Goal: Transaction & Acquisition: Purchase product/service

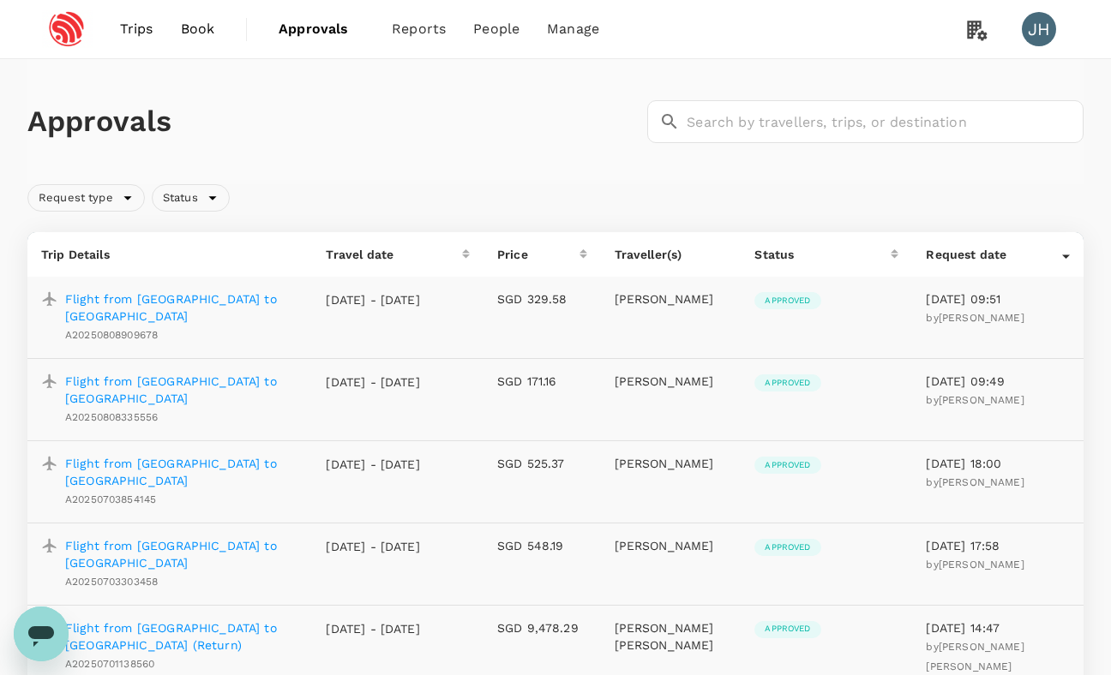
click at [186, 25] on span "Book" at bounding box center [198, 29] width 34 height 21
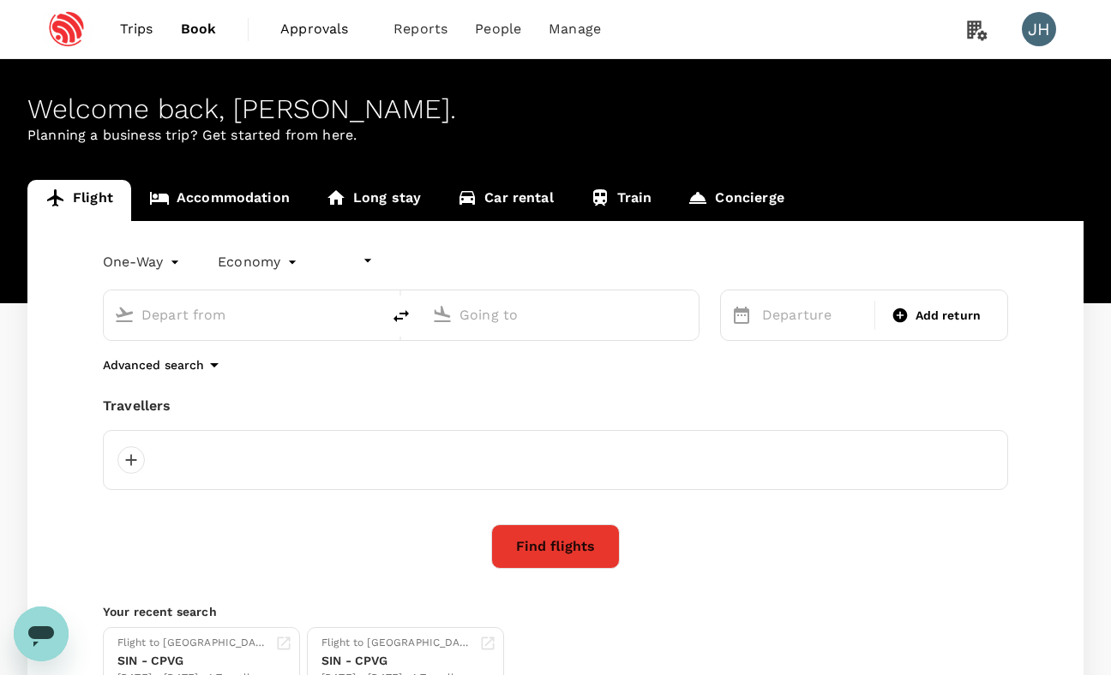
type input "undefined, undefined (any)"
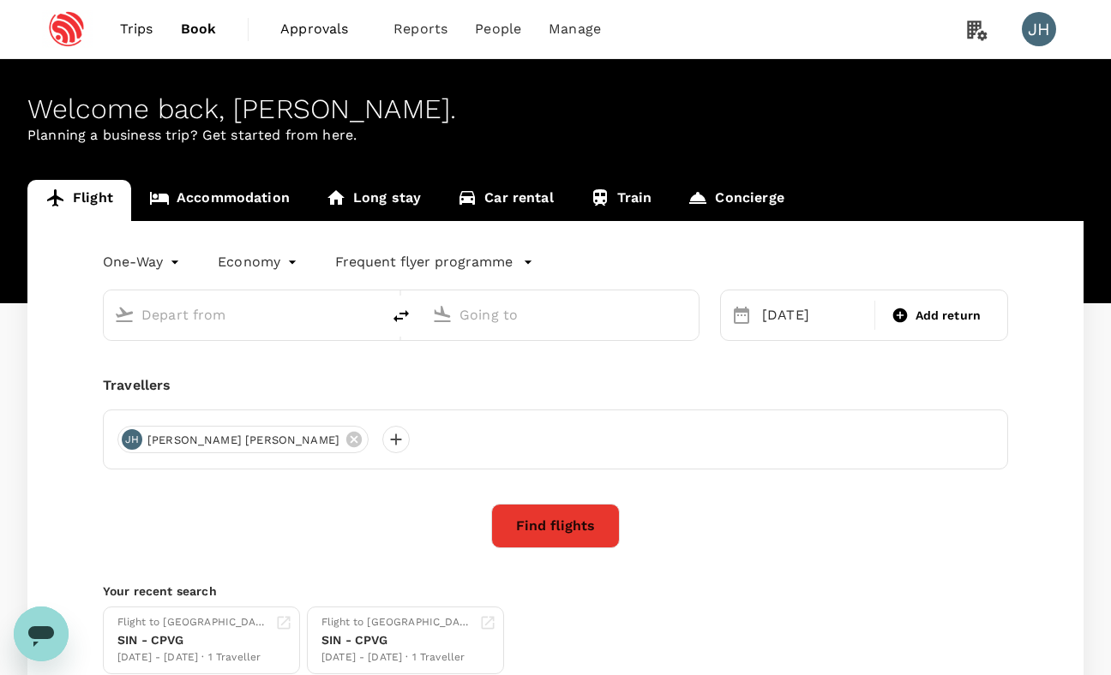
type input "Singapore Changi (SIN)"
type input "[GEOGRAPHIC_DATA], [GEOGRAPHIC_DATA] (any)"
type input "Singapore Changi (SIN)"
type input "[GEOGRAPHIC_DATA], [GEOGRAPHIC_DATA] (any)"
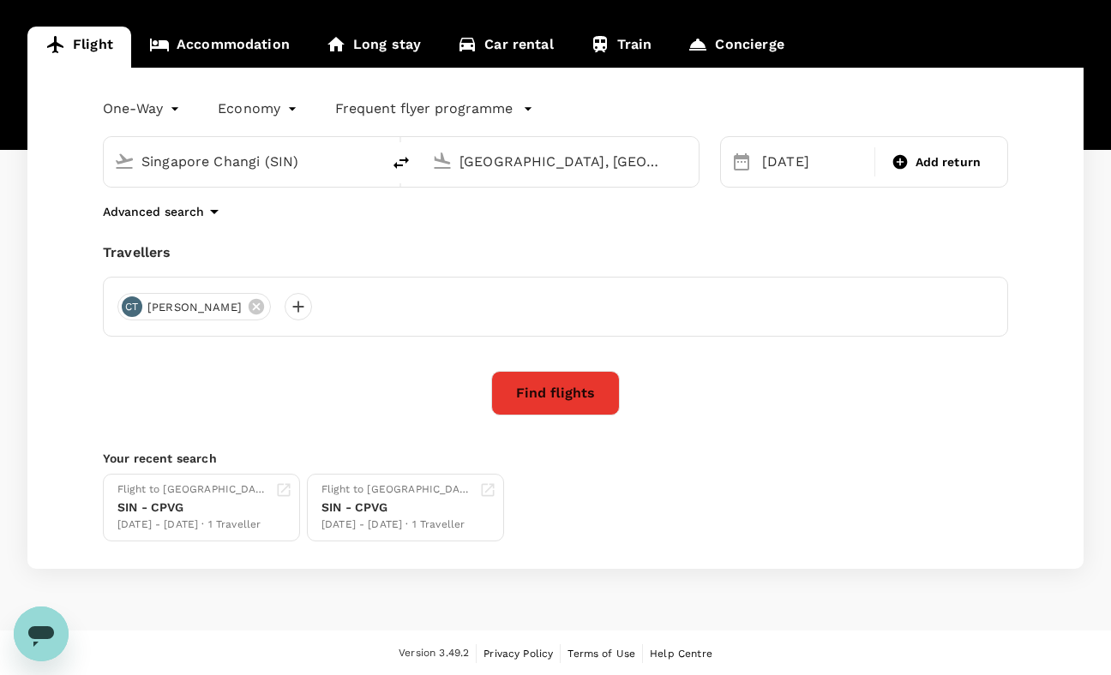
scroll to position [153, 0]
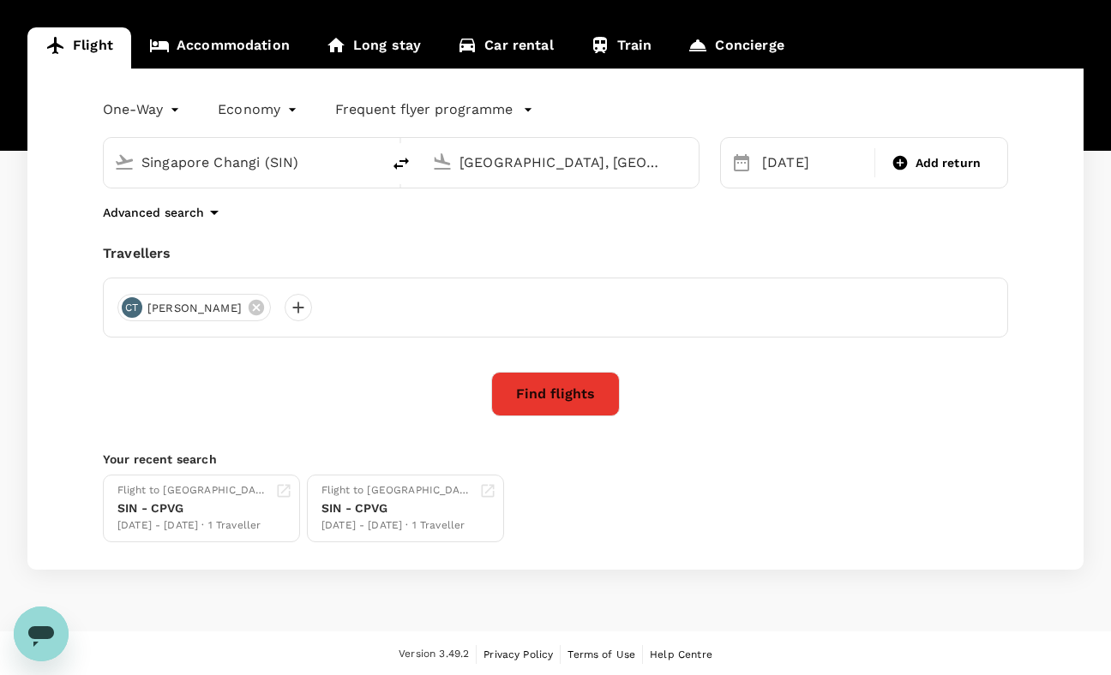
click at [247, 310] on icon at bounding box center [256, 307] width 19 height 19
click at [245, 310] on div at bounding box center [555, 308] width 905 height 60
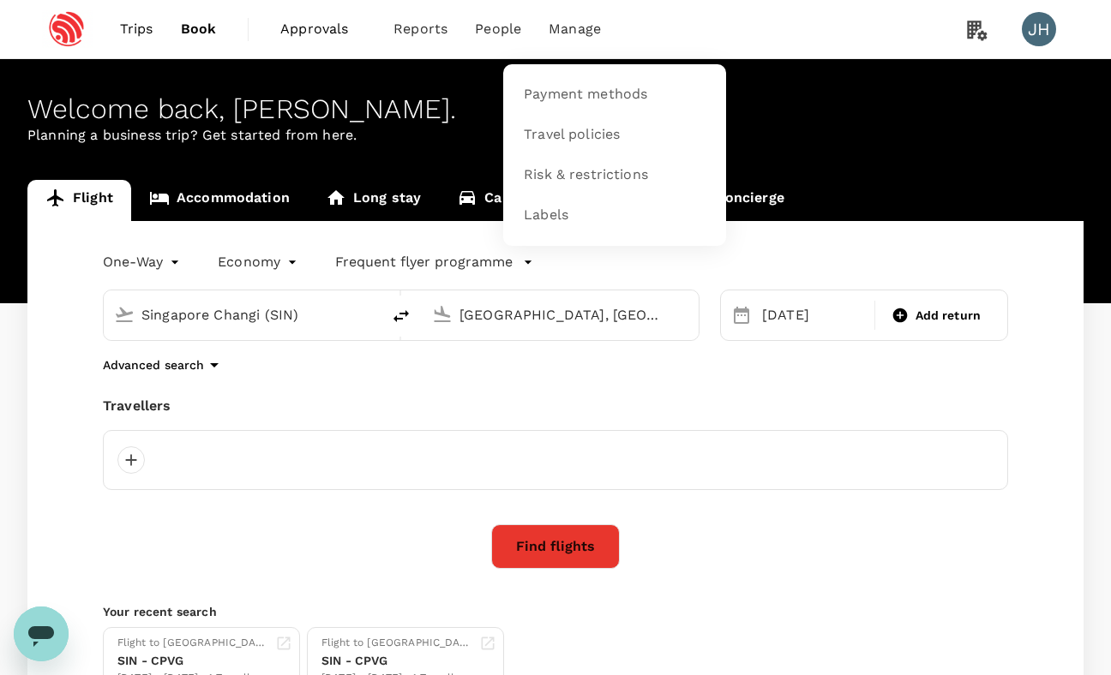
scroll to position [0, 0]
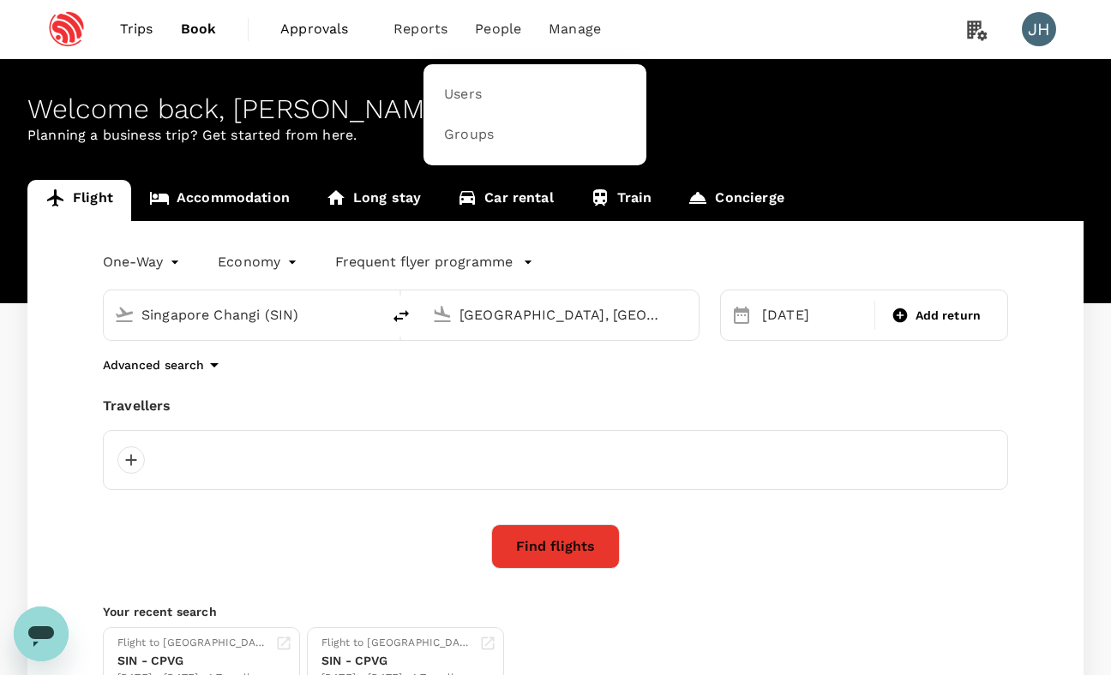
click at [502, 32] on span "People" at bounding box center [498, 29] width 46 height 21
click at [492, 99] on link "Users" at bounding box center [535, 95] width 202 height 40
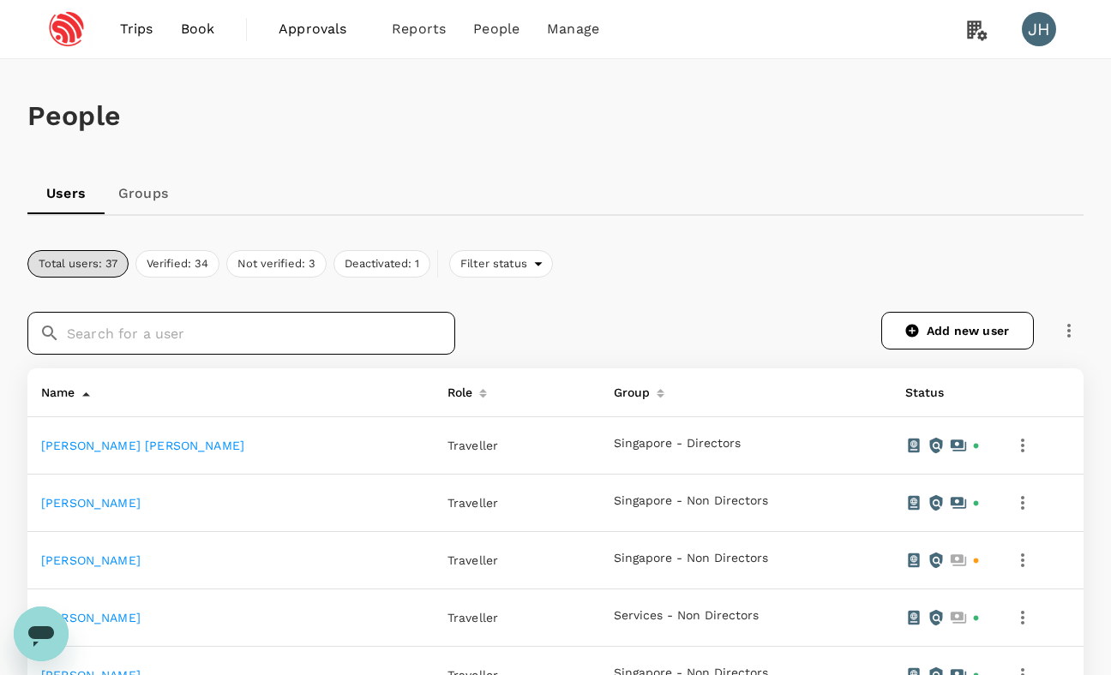
click at [206, 334] on input "text" at bounding box center [261, 333] width 388 height 43
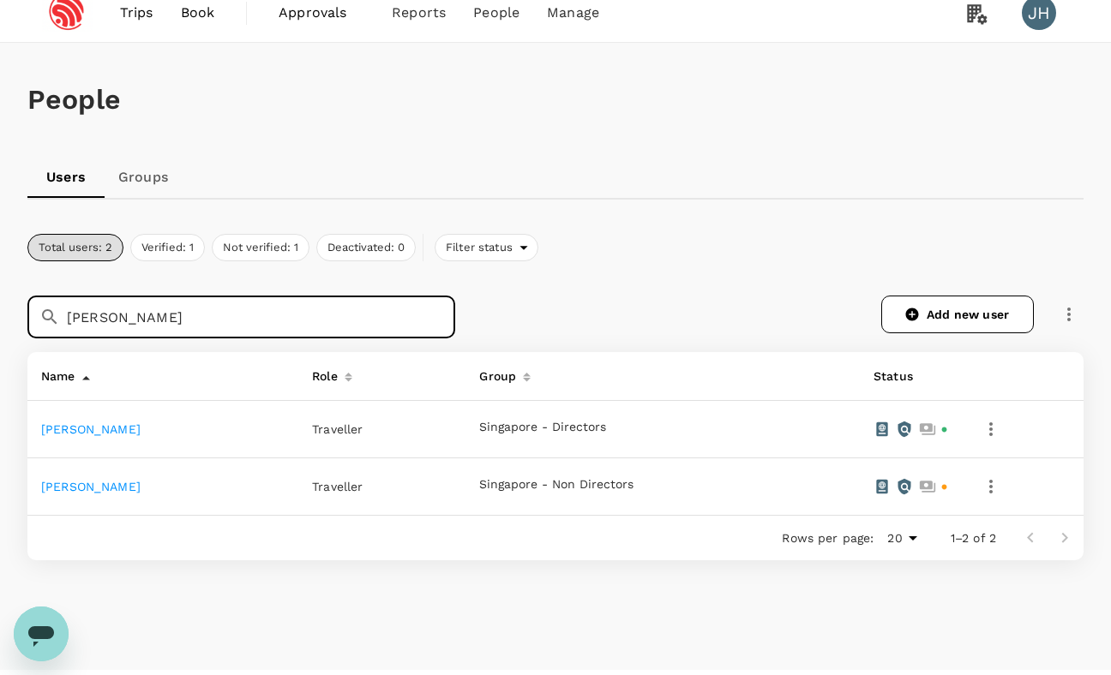
scroll to position [20, 0]
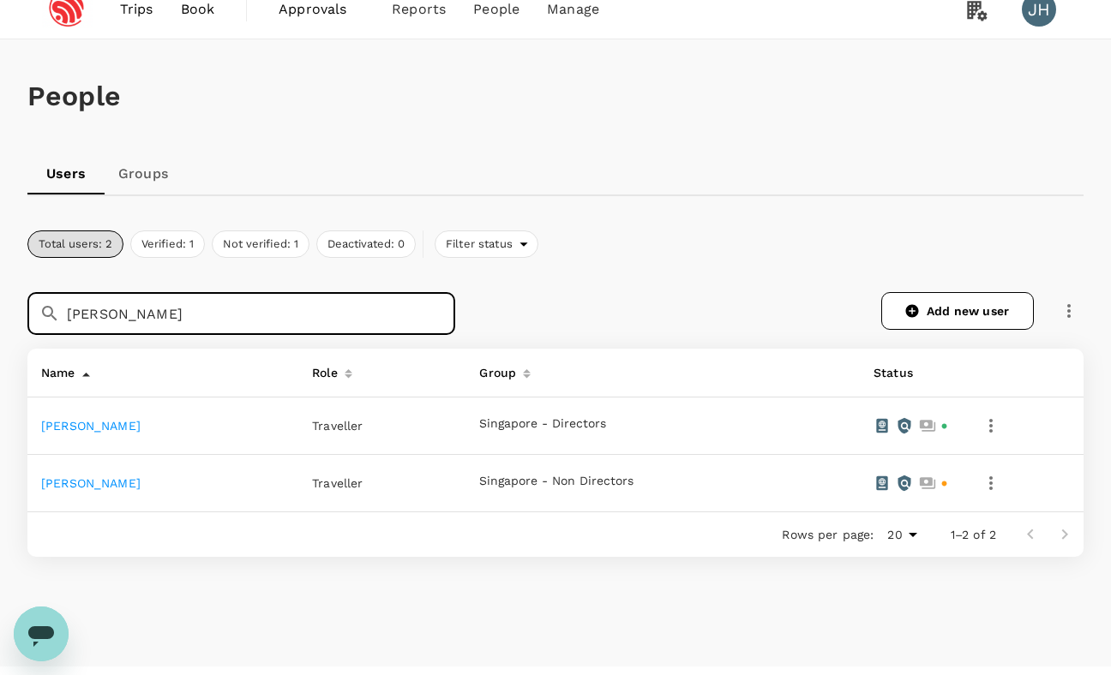
type input "[PERSON_NAME]"
click at [100, 424] on link "[PERSON_NAME]" at bounding box center [90, 426] width 99 height 14
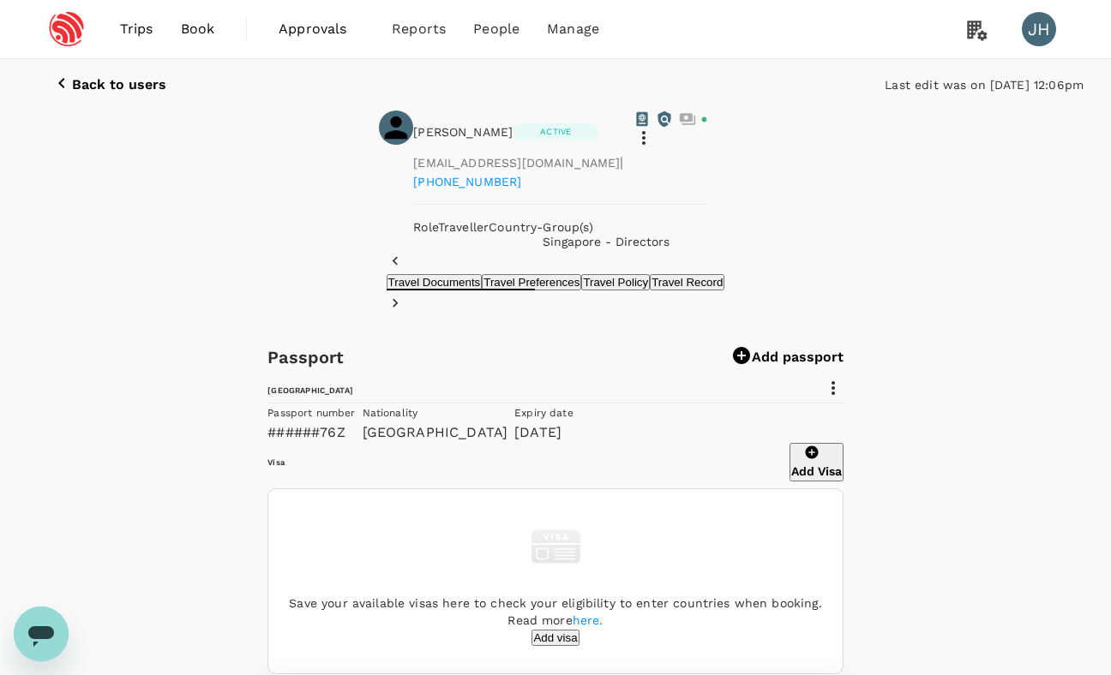
click at [135, 21] on span "Trips" at bounding box center [136, 29] width 33 height 21
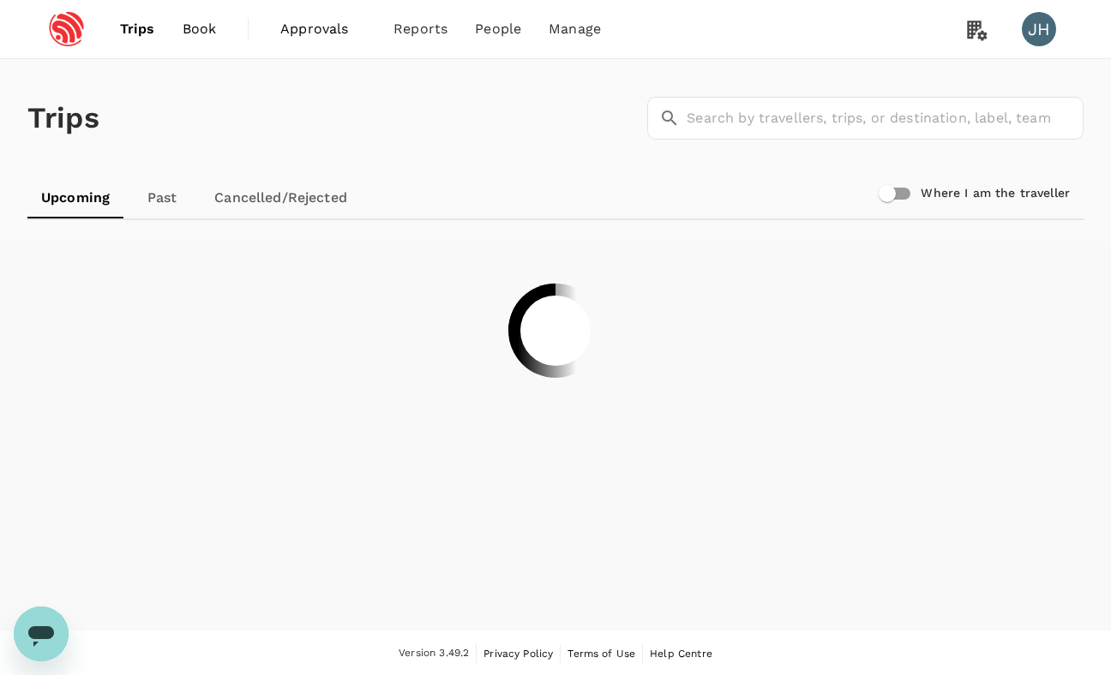
click at [194, 33] on span "Book" at bounding box center [200, 29] width 34 height 21
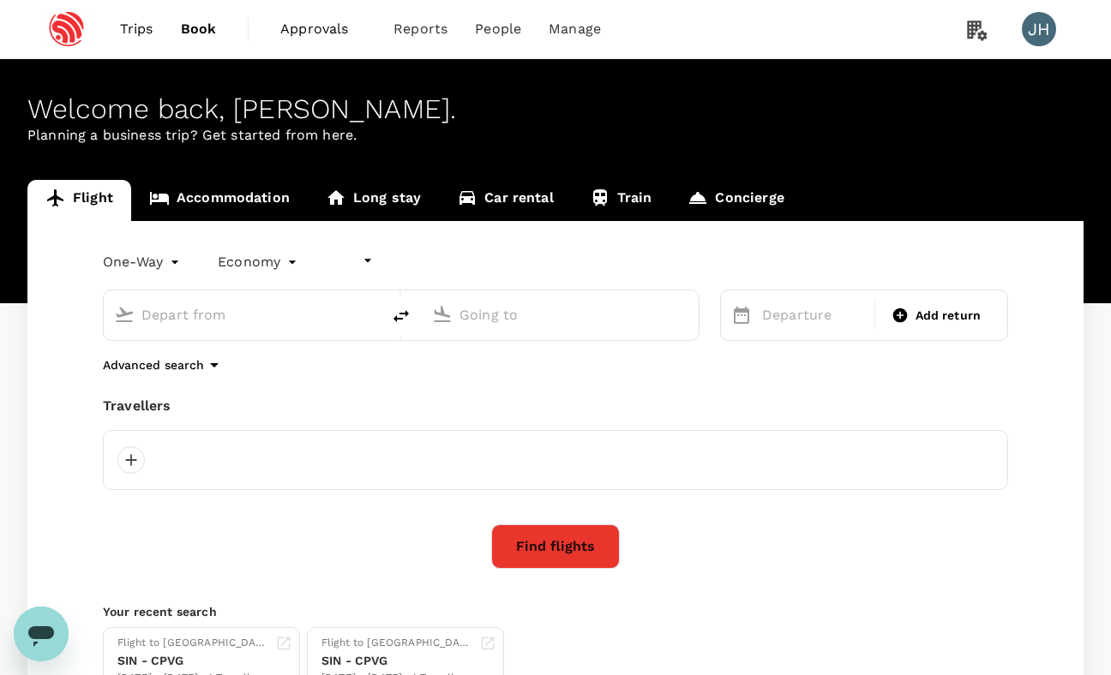
type input "Singapore Changi (SIN)"
type input "[GEOGRAPHIC_DATA], [GEOGRAPHIC_DATA] (any)"
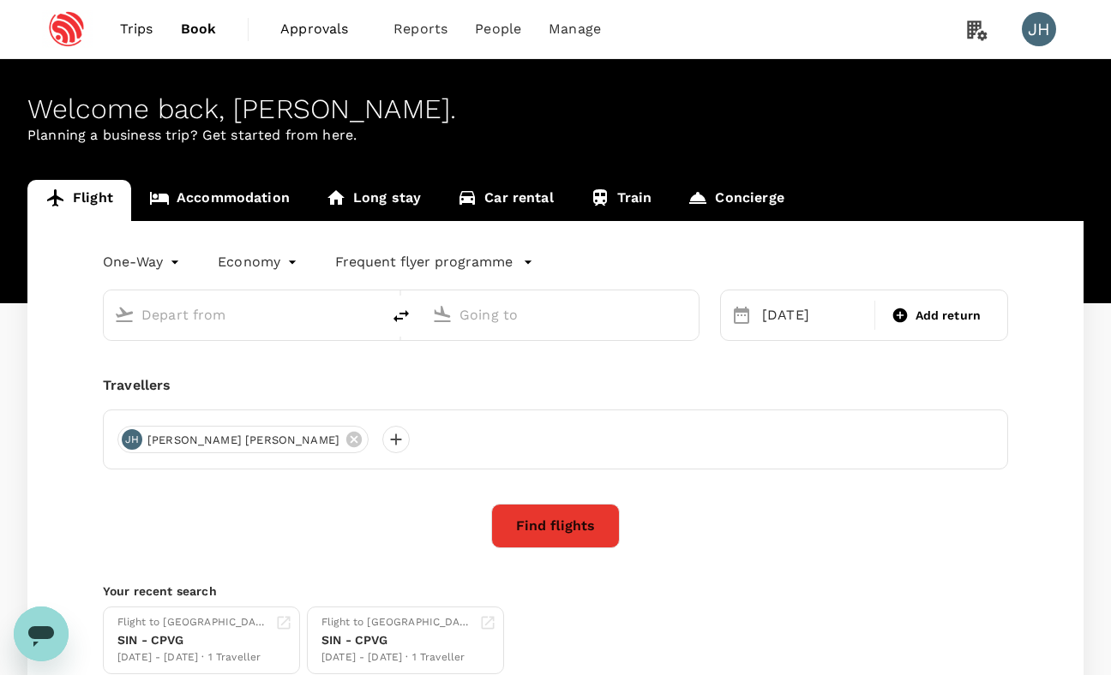
type input "Singapore Changi (SIN)"
type input "[GEOGRAPHIC_DATA], [GEOGRAPHIC_DATA] (any)"
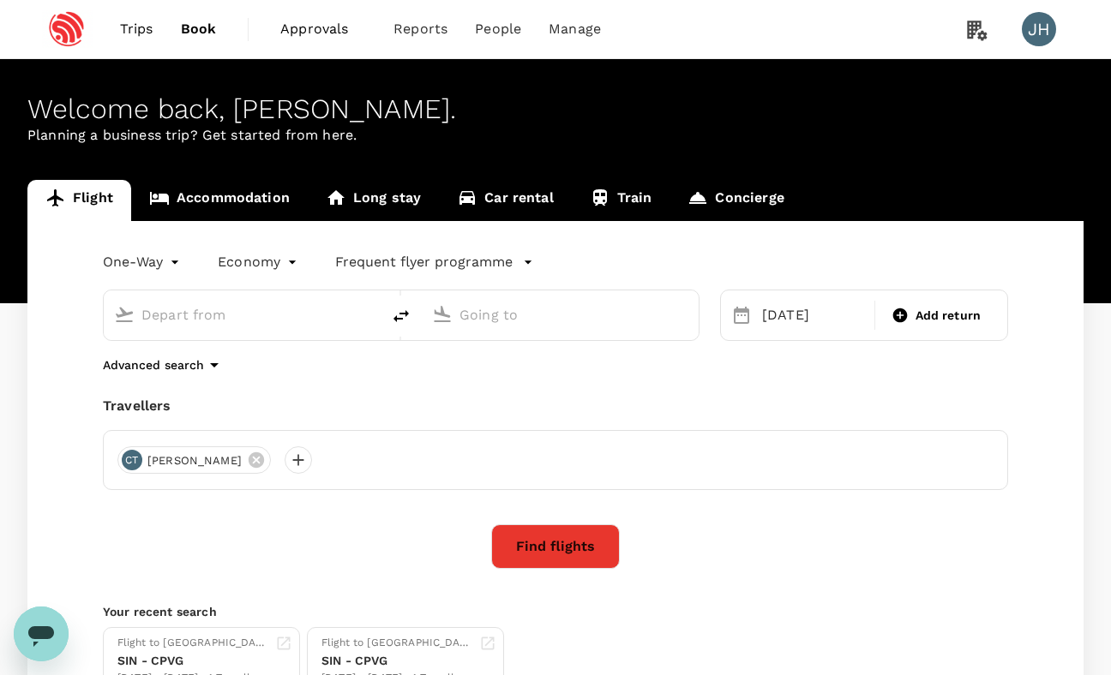
type input "Singapore Changi (SIN)"
type input "[GEOGRAPHIC_DATA], [GEOGRAPHIC_DATA] (any)"
click at [827, 307] on div "[DATE]" at bounding box center [813, 315] width 116 height 34
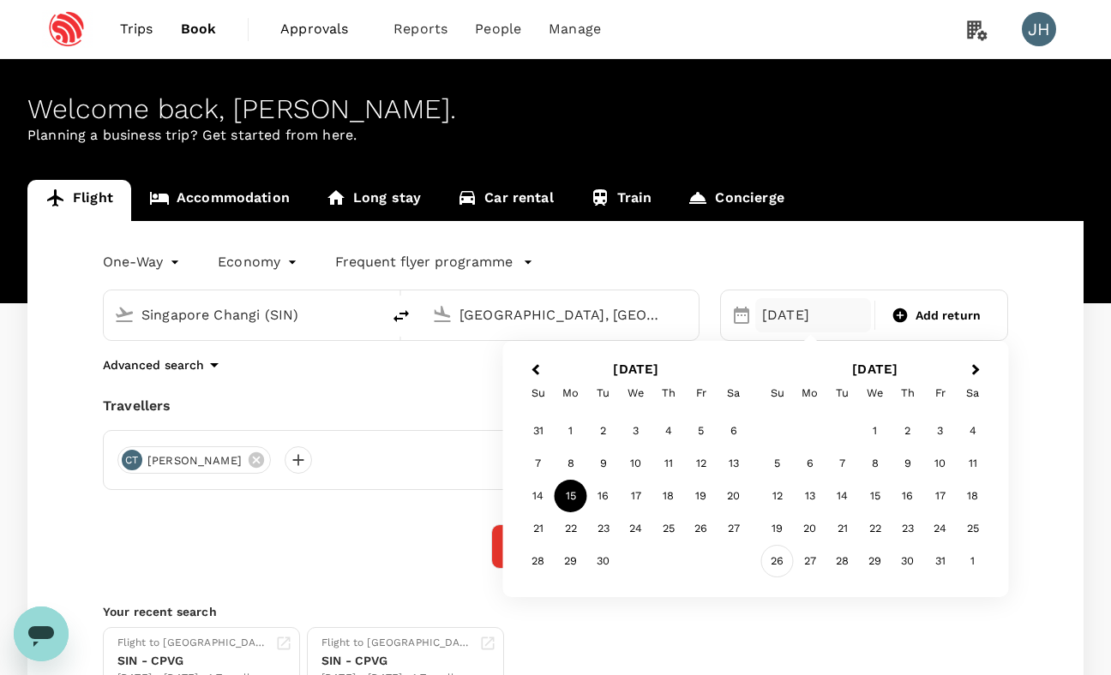
click at [776, 561] on div "26" at bounding box center [777, 561] width 33 height 33
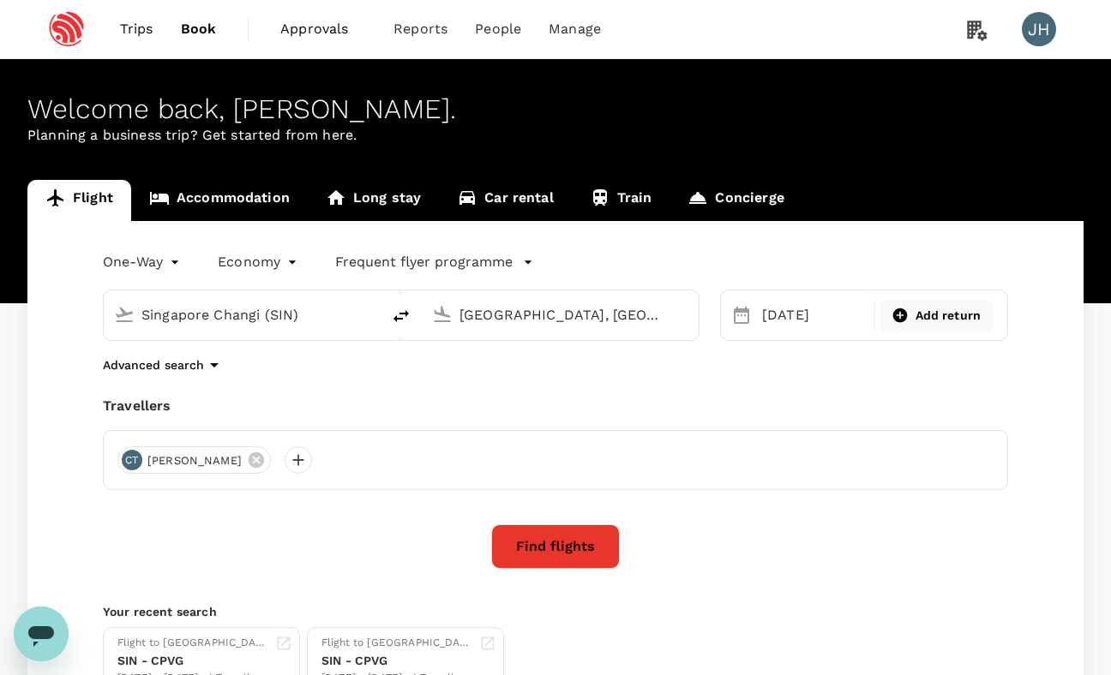
click at [951, 331] on div "Add return" at bounding box center [936, 316] width 116 height 32
type input "roundtrip"
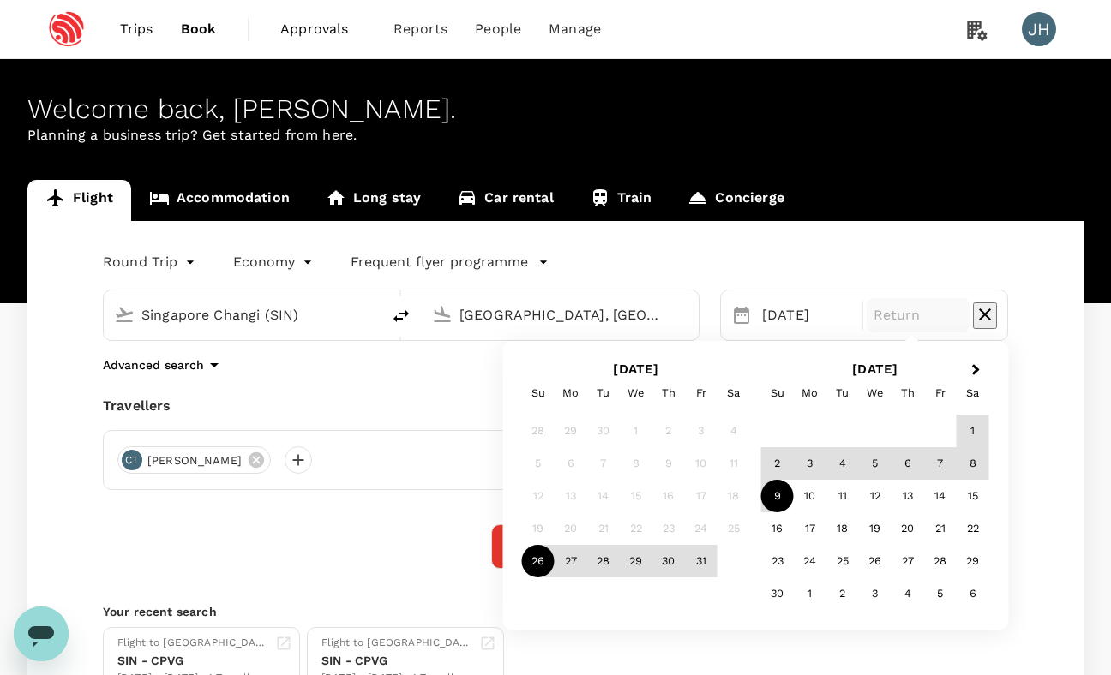
click at [778, 496] on div "9" at bounding box center [777, 496] width 33 height 33
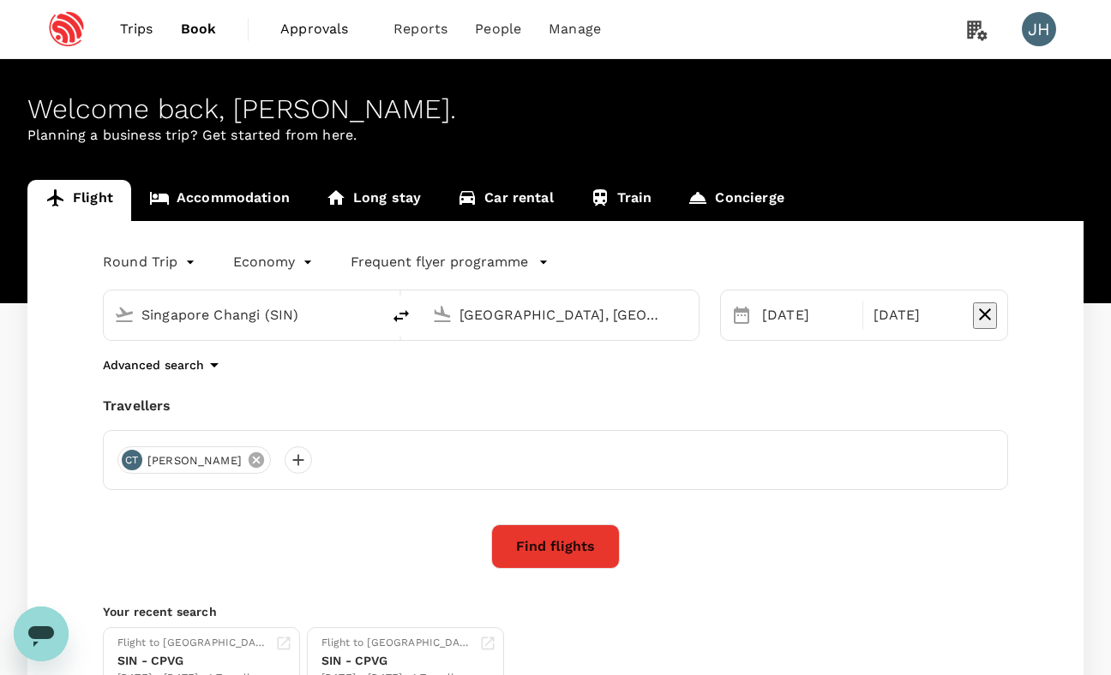
click at [249, 460] on icon at bounding box center [256, 460] width 15 height 15
click at [130, 462] on div at bounding box center [130, 460] width 27 height 27
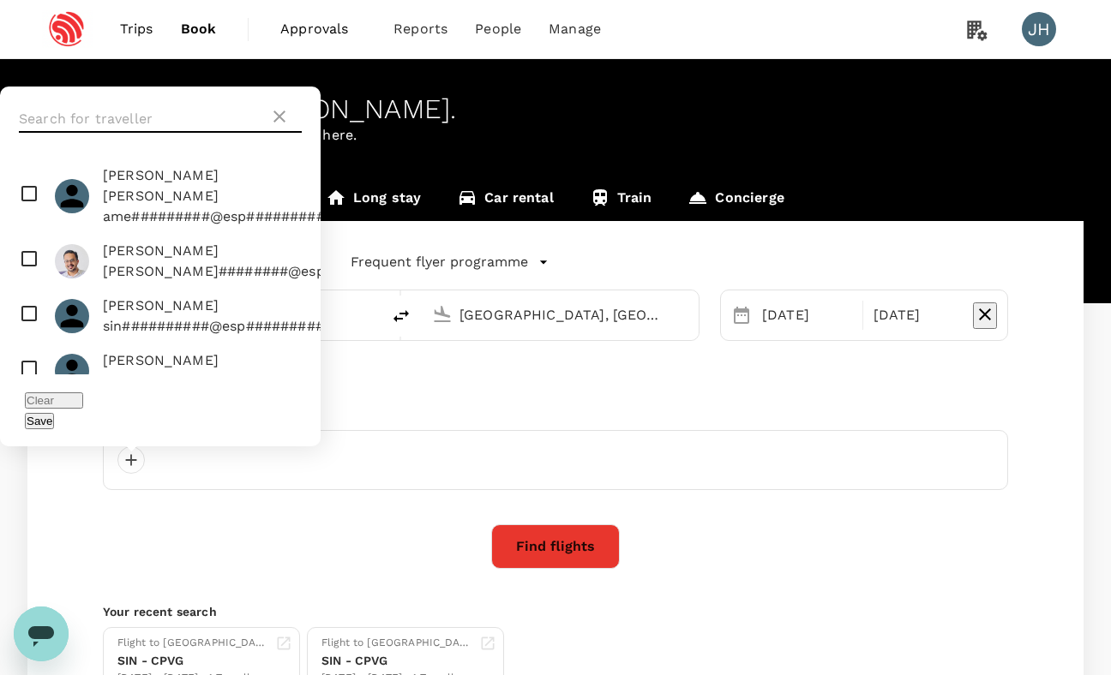
click at [117, 133] on input "text" at bounding box center [144, 118] width 250 height 27
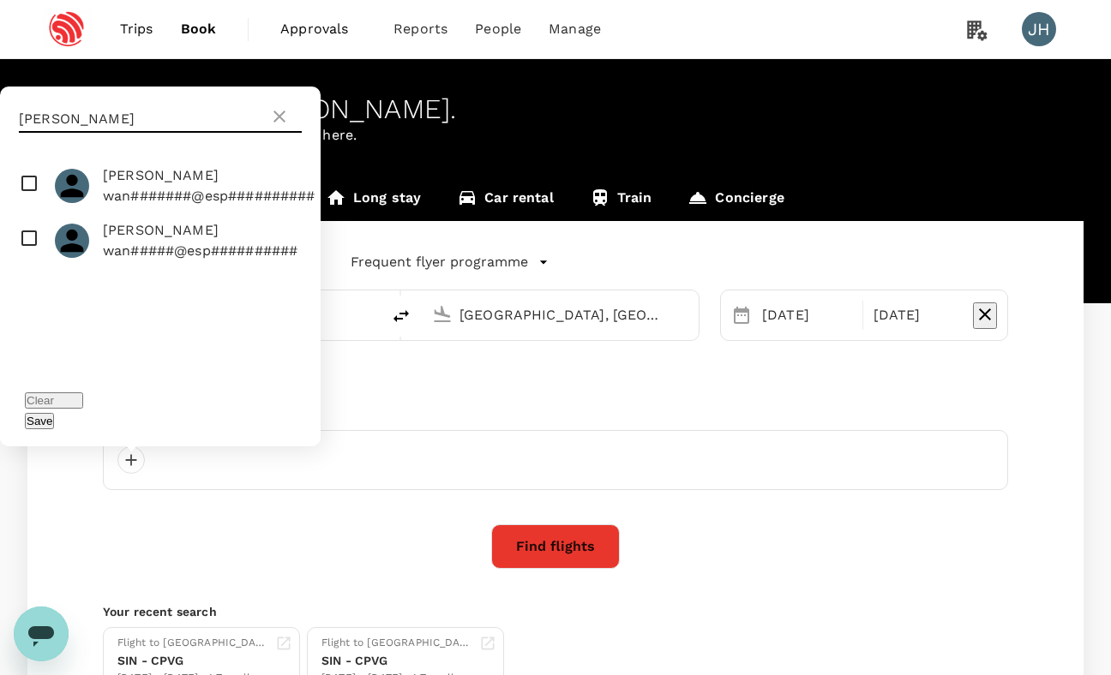
type input "[PERSON_NAME]"
click at [27, 207] on input "checkbox" at bounding box center [160, 186] width 321 height 55
checkbox input "true"
click at [54, 421] on button "Save" at bounding box center [39, 421] width 29 height 16
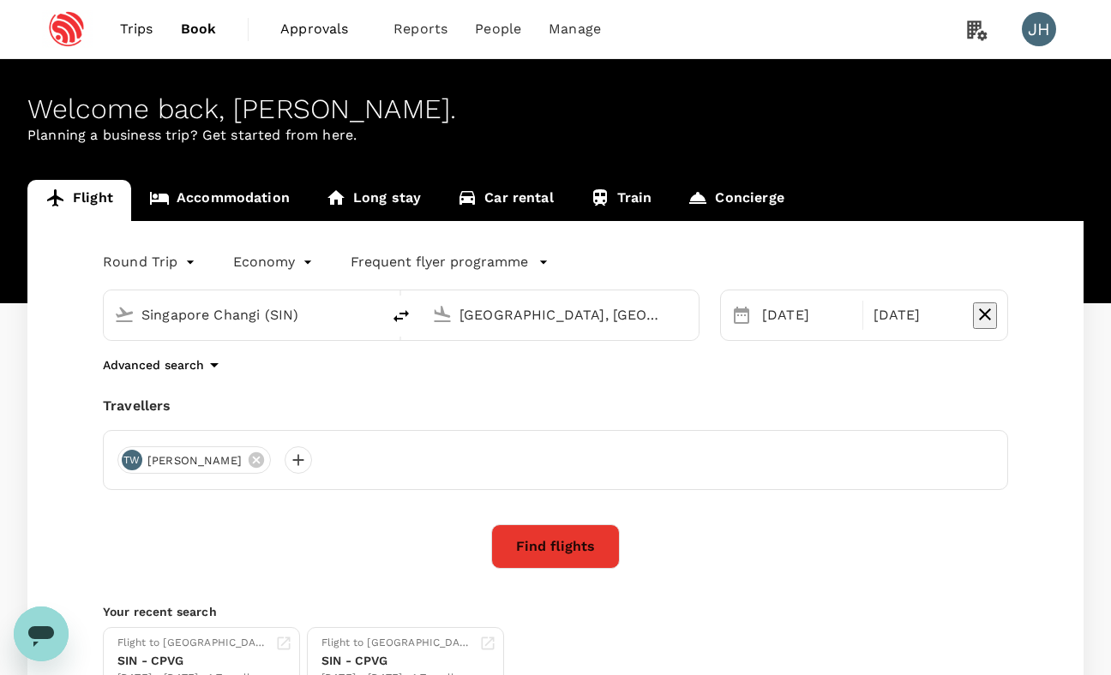
click at [565, 553] on button "Find flights" at bounding box center [555, 547] width 129 height 45
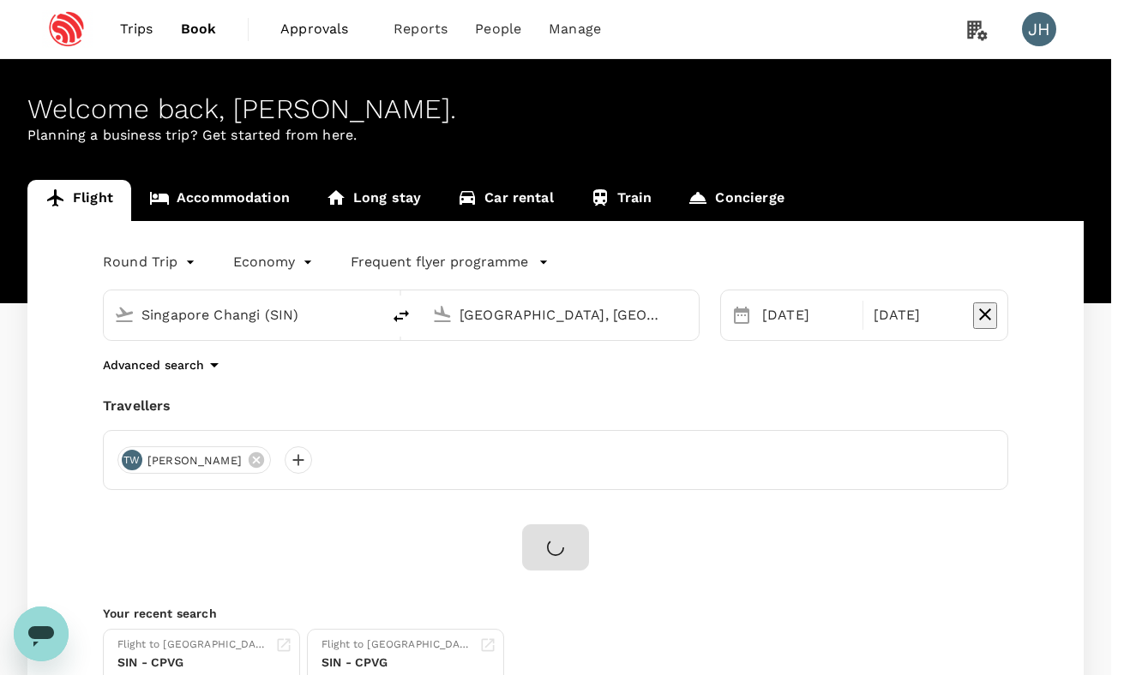
click at [557, 190] on input "Singapore Policy - Director ( [PERSON_NAME], You )" at bounding box center [562, 337] width 1124 height 675
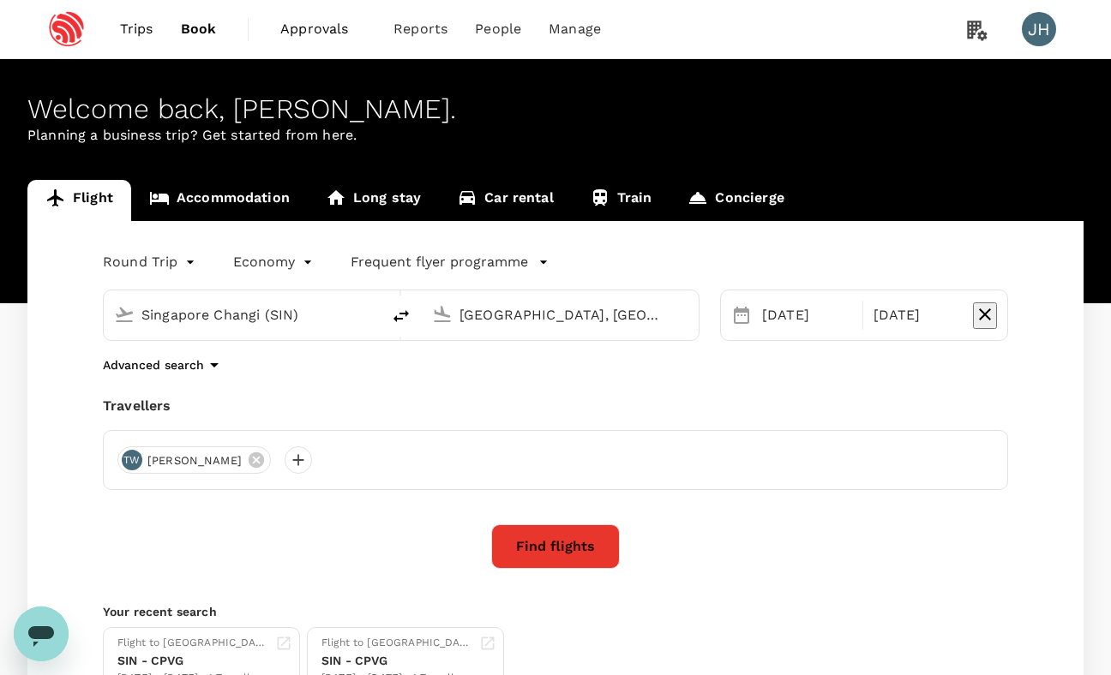
click at [545, 545] on button "Find flights" at bounding box center [555, 547] width 129 height 45
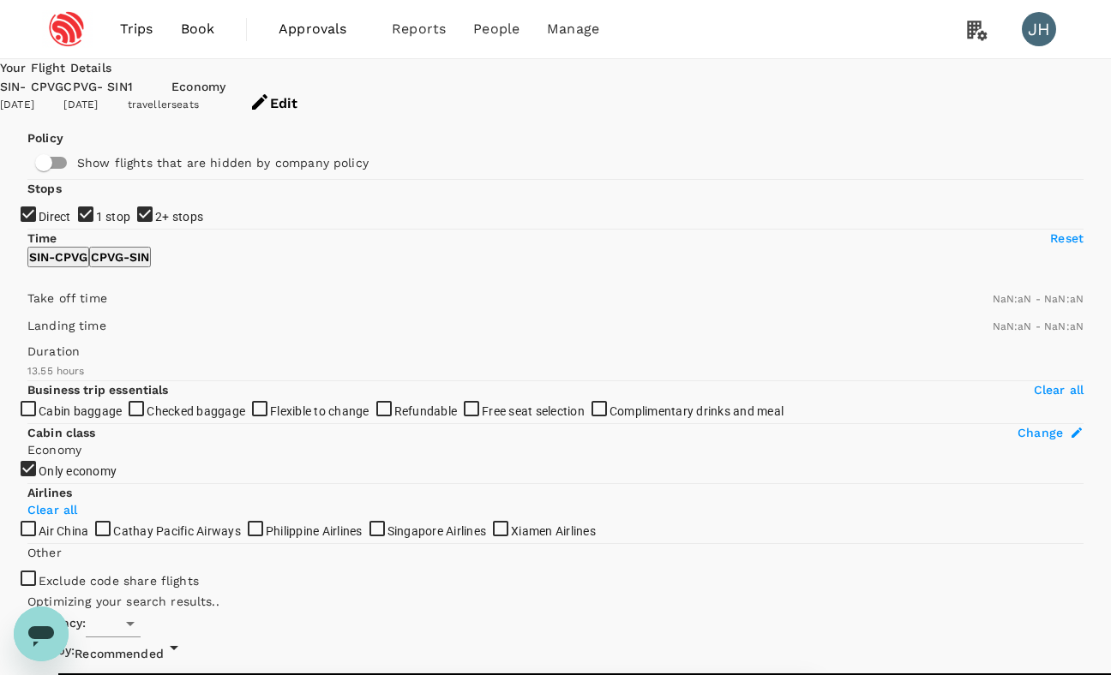
type input "SGD"
type input "1440"
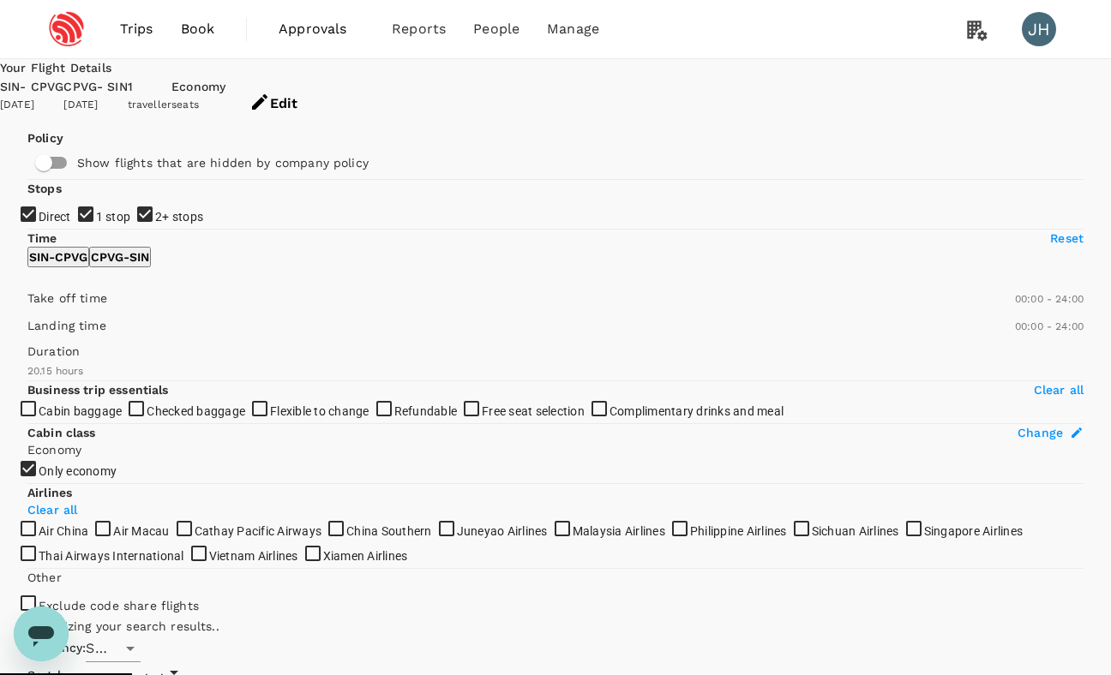
type input "1940"
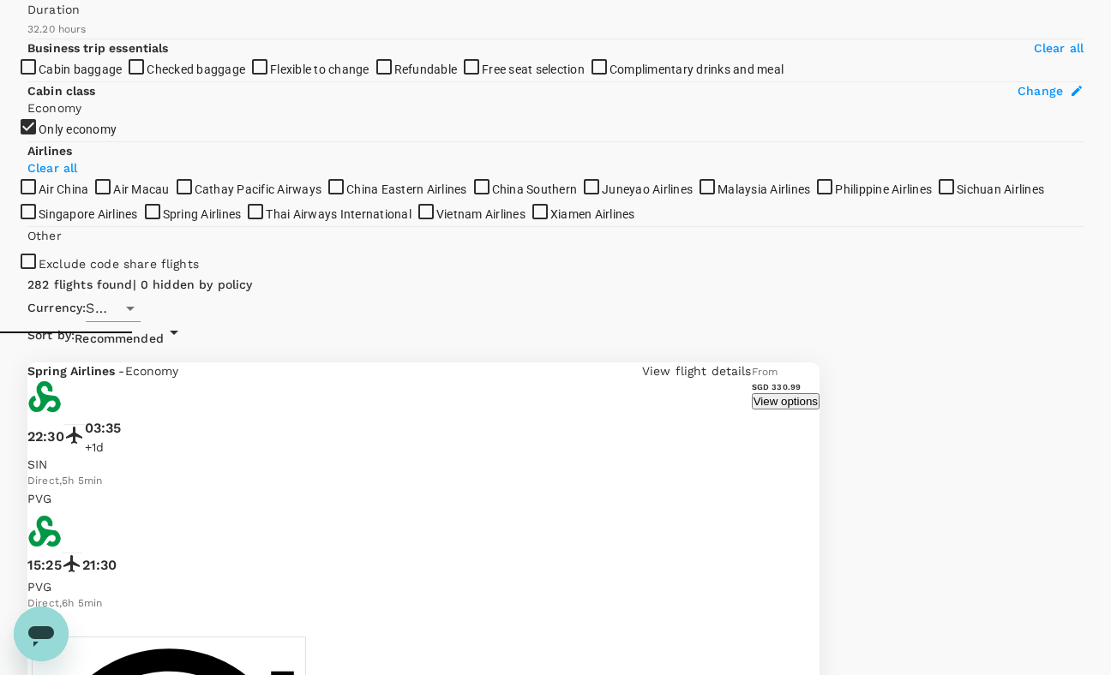
scroll to position [291, 0]
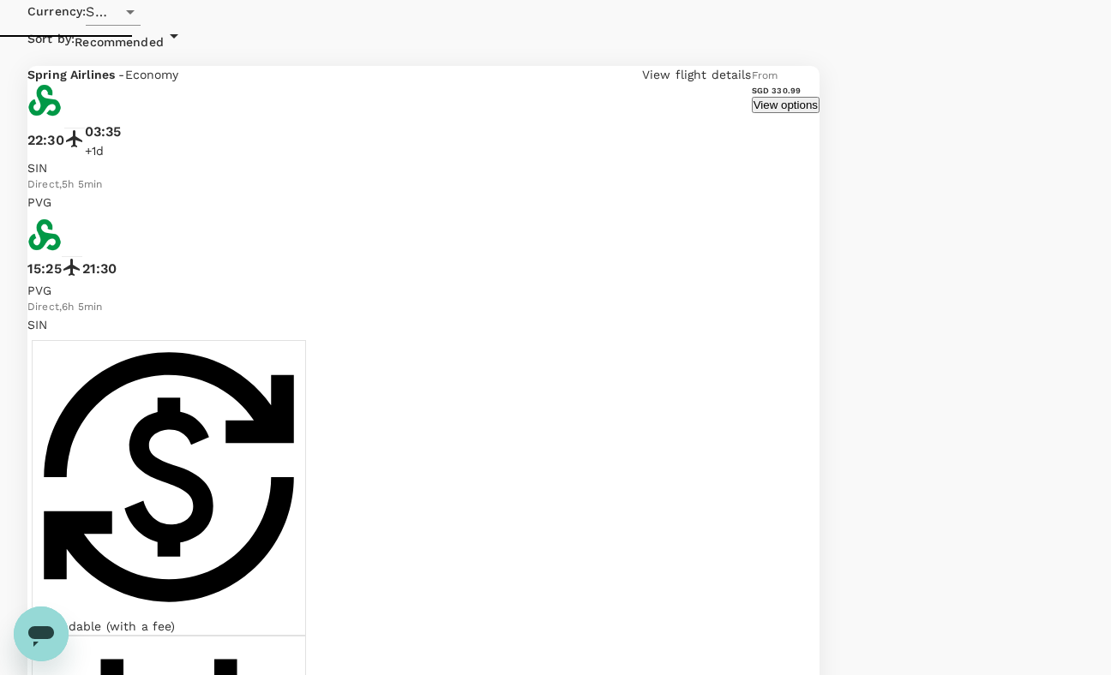
drag, startPoint x: 459, startPoint y: 527, endPoint x: 555, endPoint y: 317, distance: 230.5
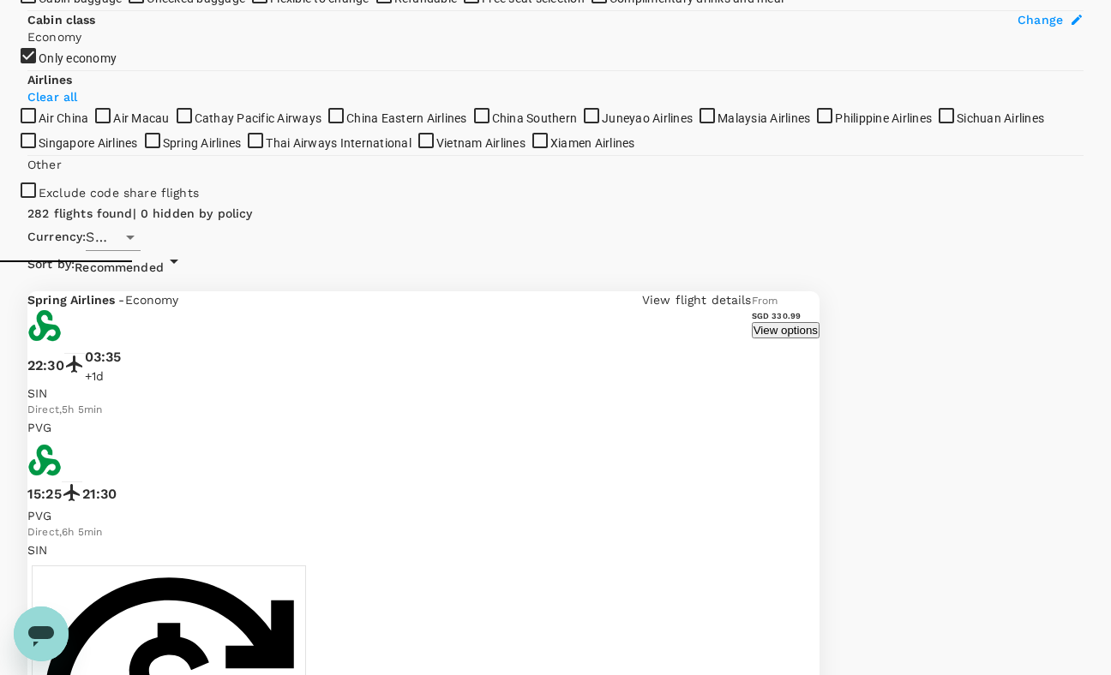
scroll to position [0, 0]
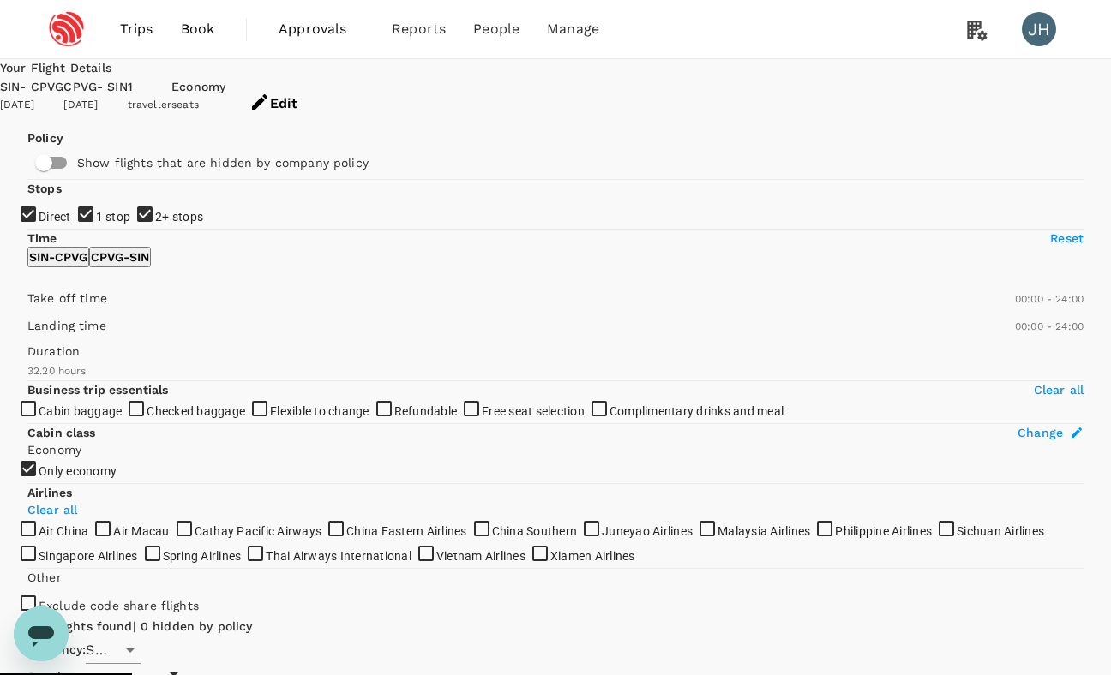
click at [321, 95] on button "Edit" at bounding box center [273, 103] width 96 height 51
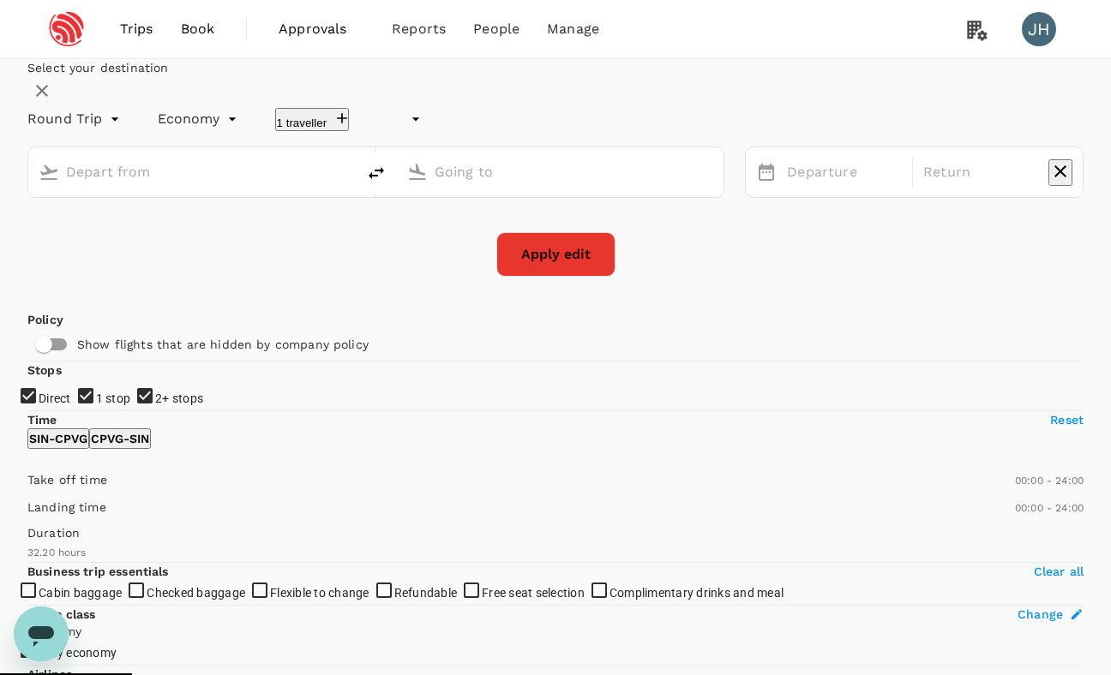
type input "undefined, undefined (any)"
type input "Singapore Changi (SIN)"
type input "[GEOGRAPHIC_DATA], [GEOGRAPHIC_DATA] (any)"
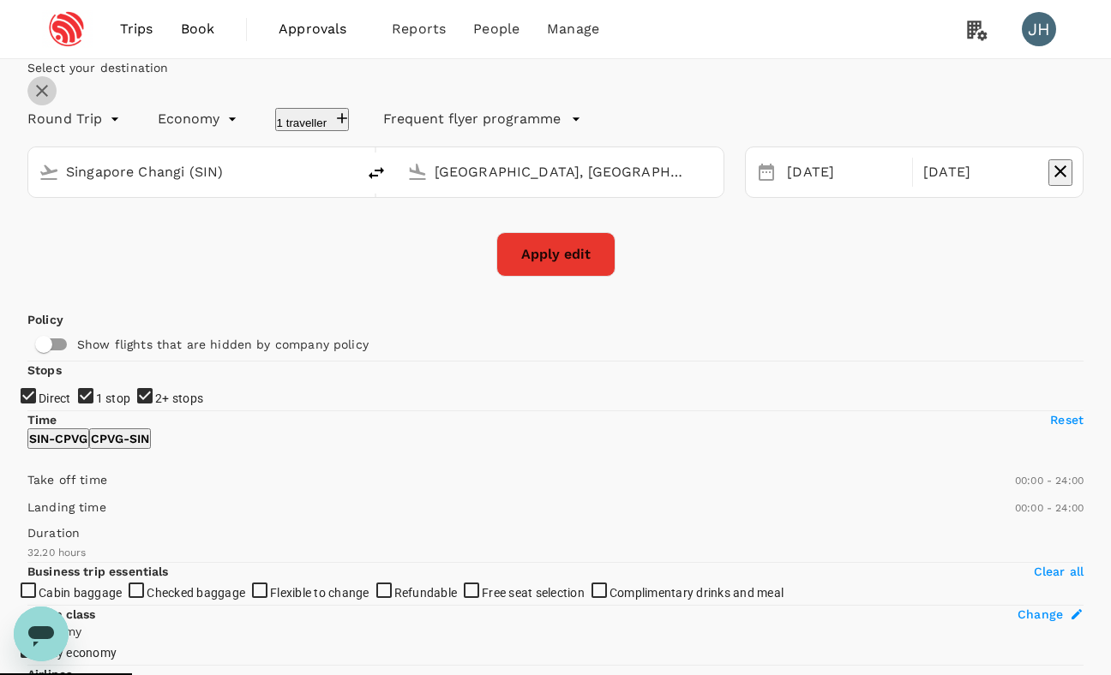
click at [52, 101] on icon "button" at bounding box center [42, 91] width 21 height 21
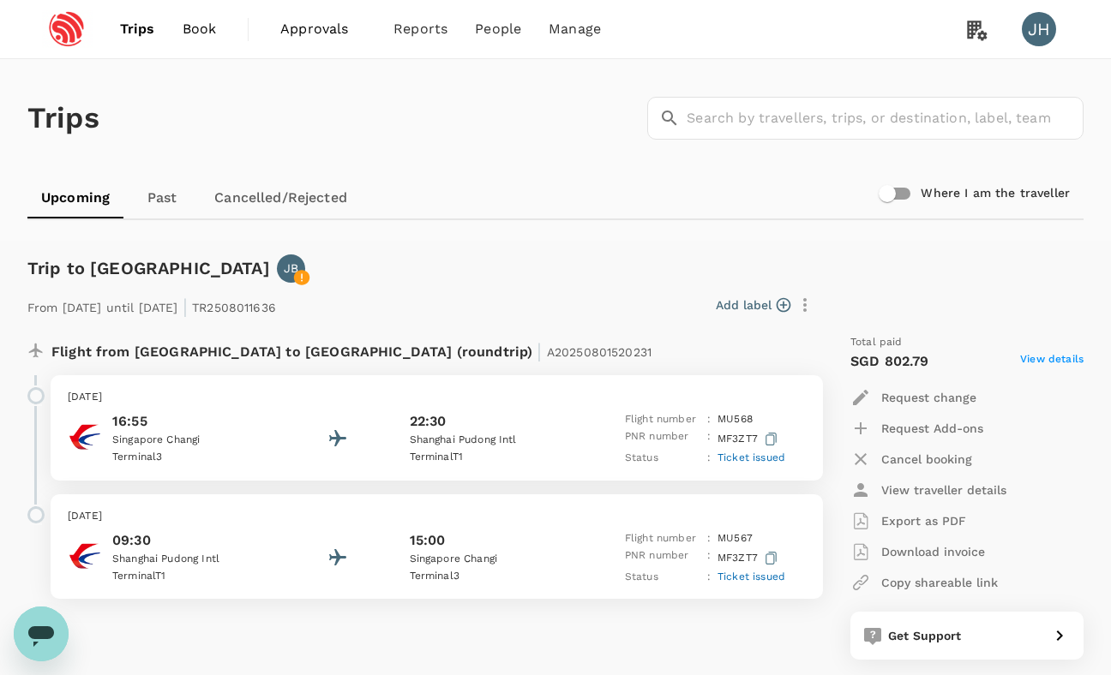
click at [195, 38] on span "Book" at bounding box center [200, 29] width 34 height 21
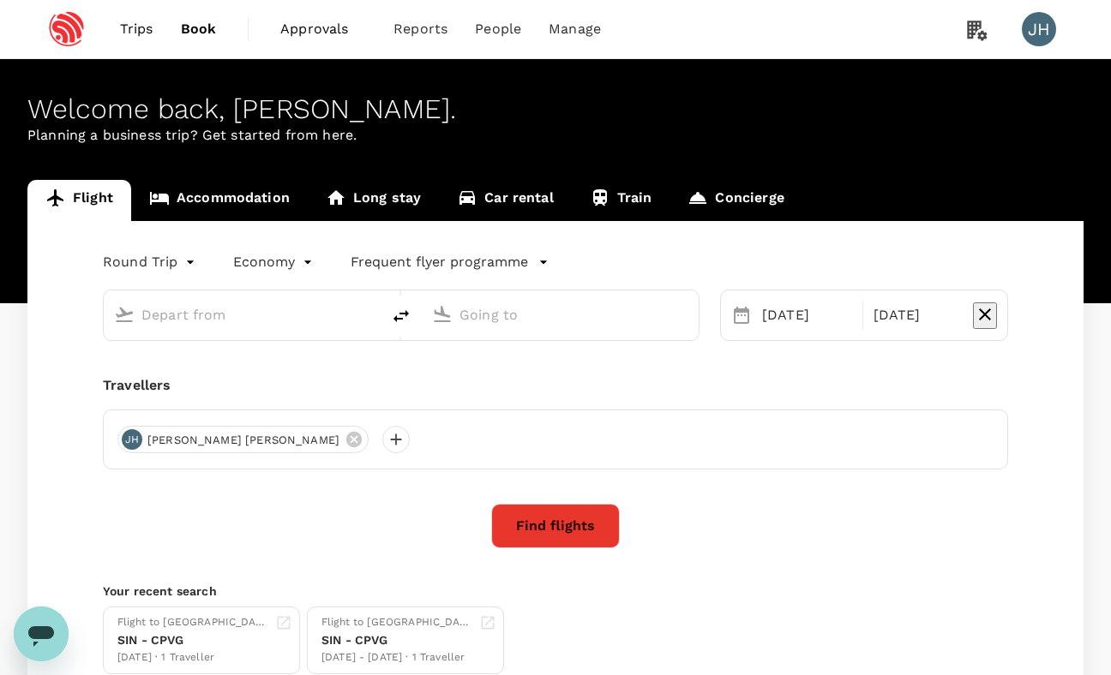
click at [267, 308] on input "text" at bounding box center [242, 315] width 203 height 27
click at [275, 308] on input "text" at bounding box center [242, 315] width 203 height 27
type input "Singapore Changi (SIN)"
type input "[GEOGRAPHIC_DATA], [GEOGRAPHIC_DATA] (any)"
type input "Singapore Changi (SIN)"
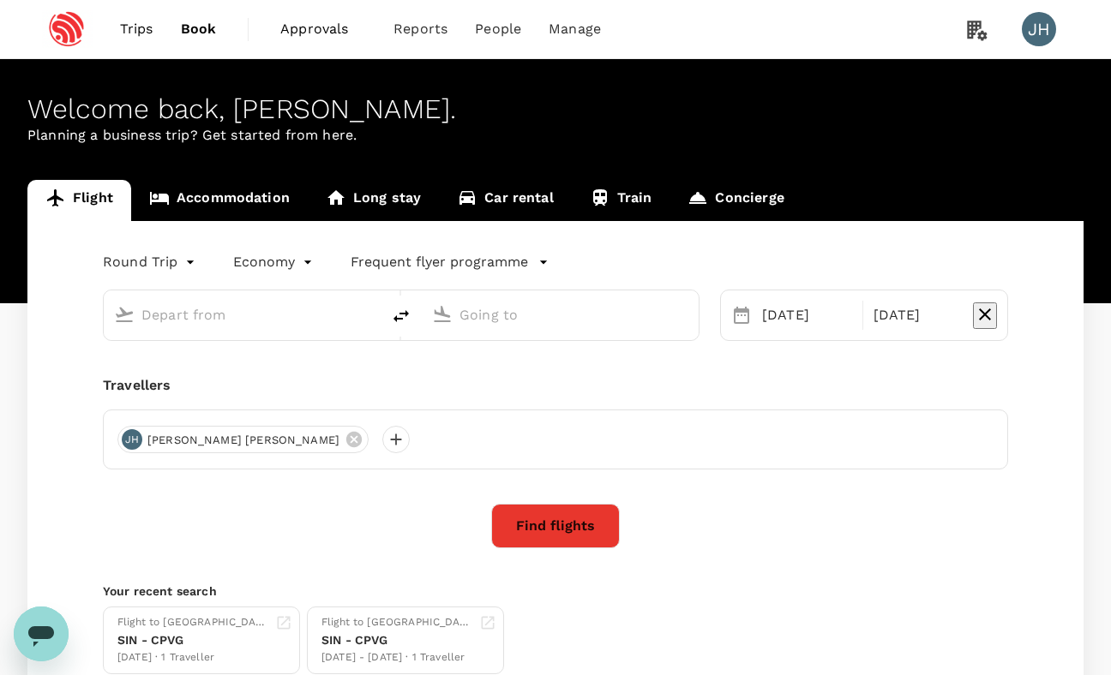
type input "[GEOGRAPHIC_DATA], [GEOGRAPHIC_DATA] (any)"
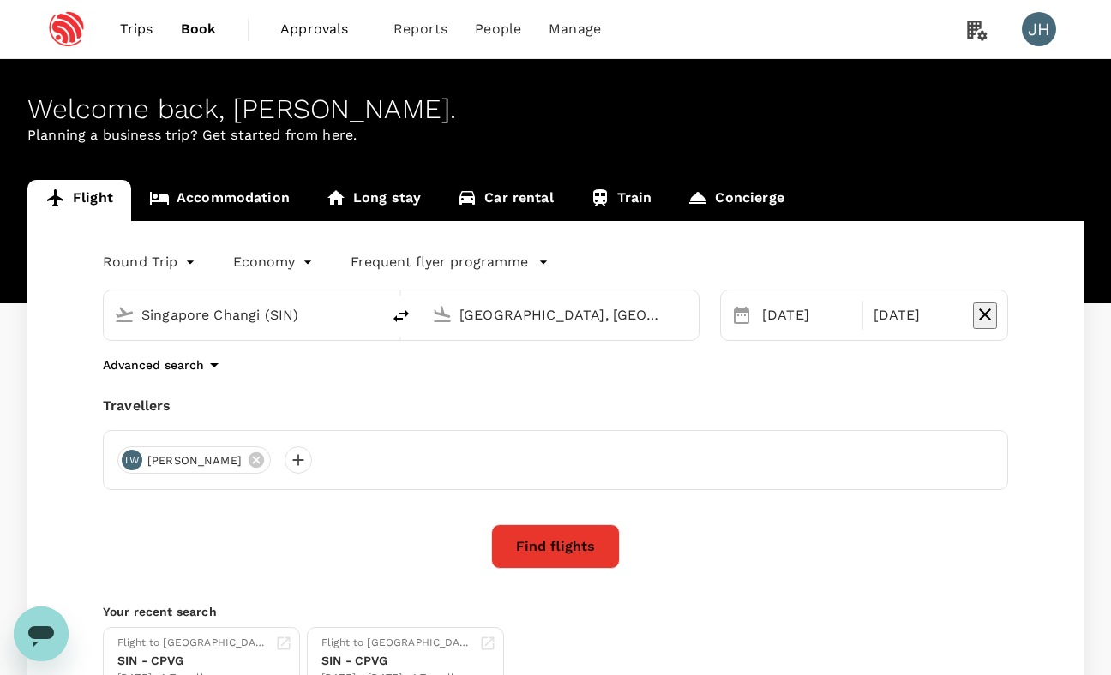
click at [543, 537] on button "Find flights" at bounding box center [555, 547] width 129 height 45
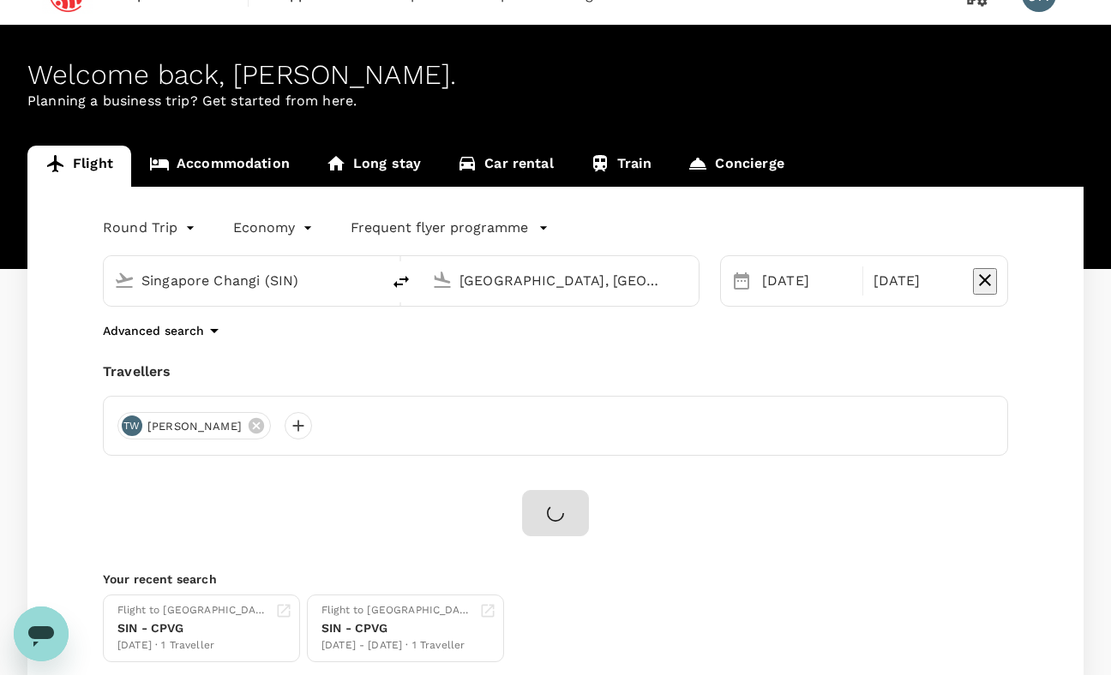
scroll to position [115, 0]
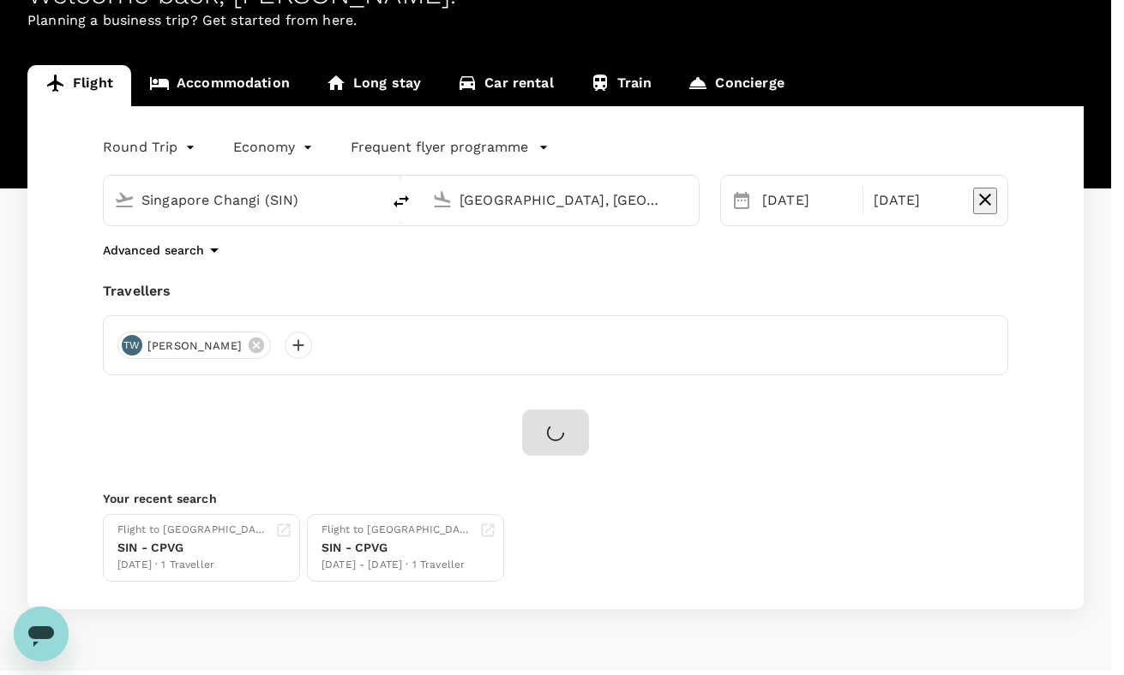
click at [393, 186] on input "Singapore Policy - Director ( [PERSON_NAME], You )" at bounding box center [562, 222] width 1124 height 675
click at [387, 403] on input "No group" at bounding box center [562, 222] width 1124 height 675
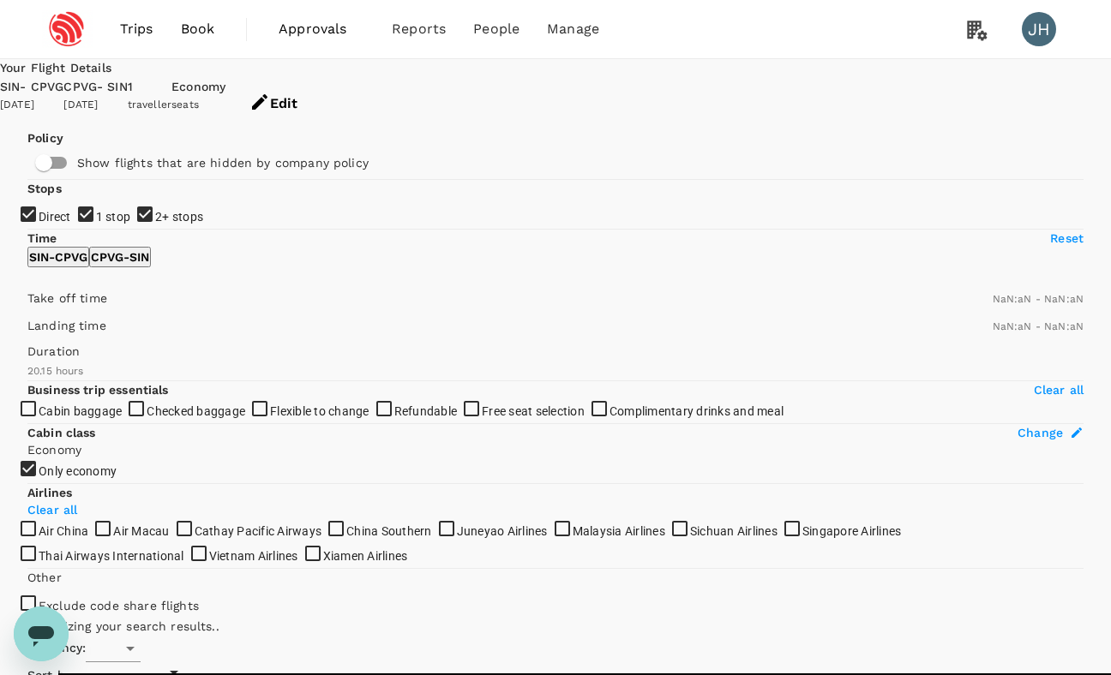
type input "SGD"
type input "1440"
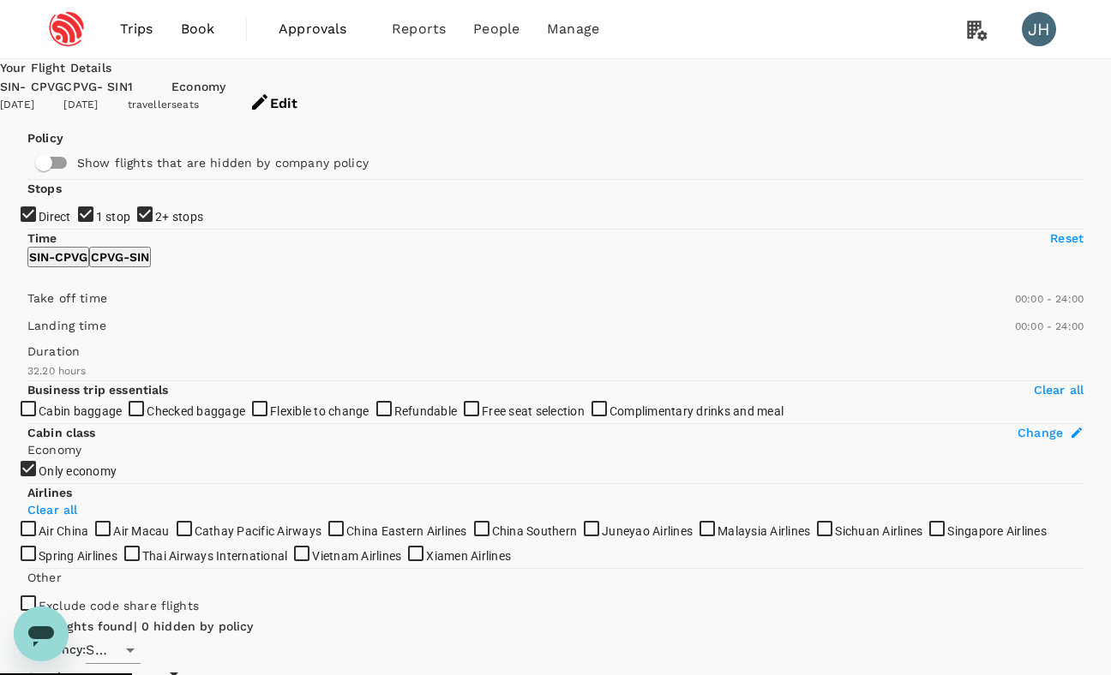
type input "1940"
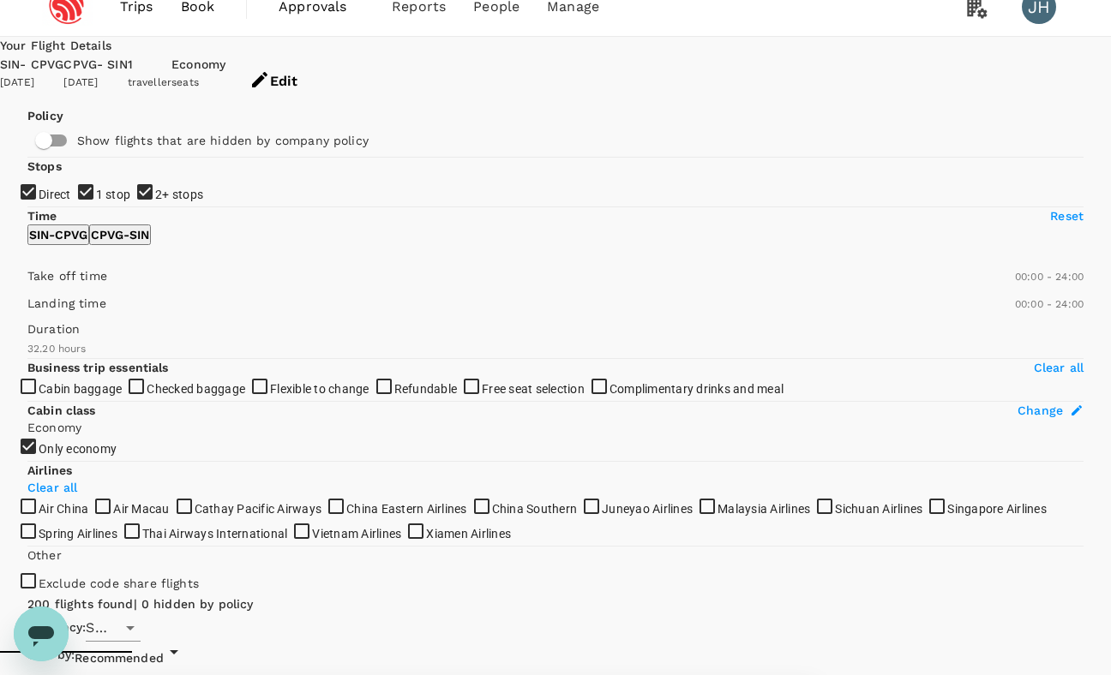
scroll to position [97, 0]
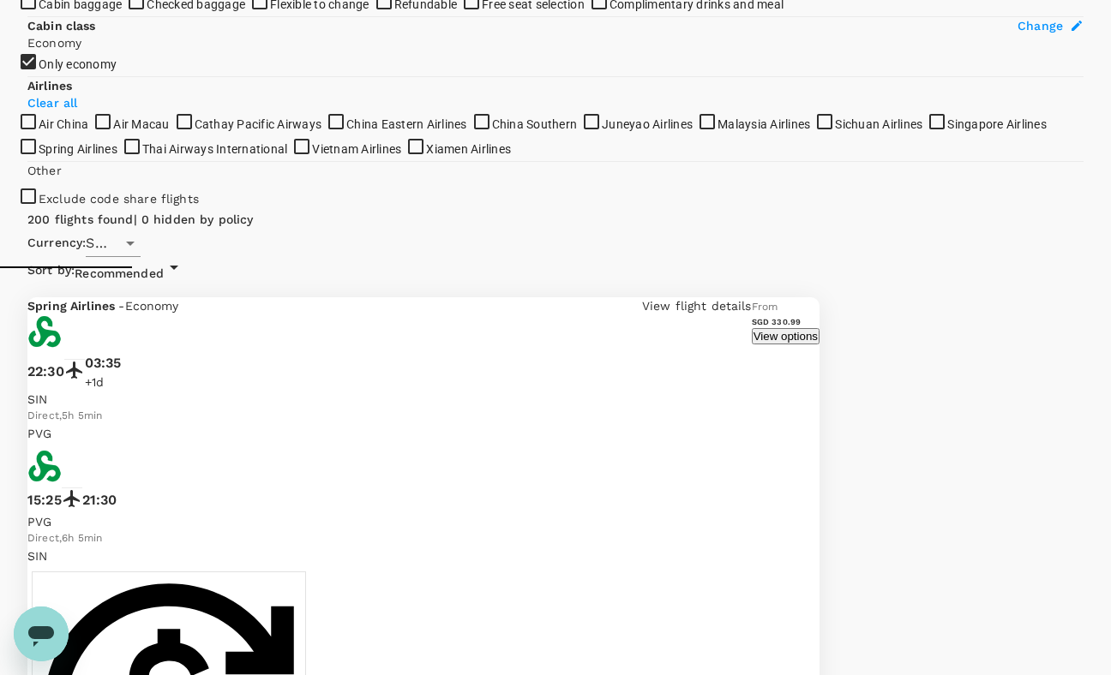
scroll to position [410, 0]
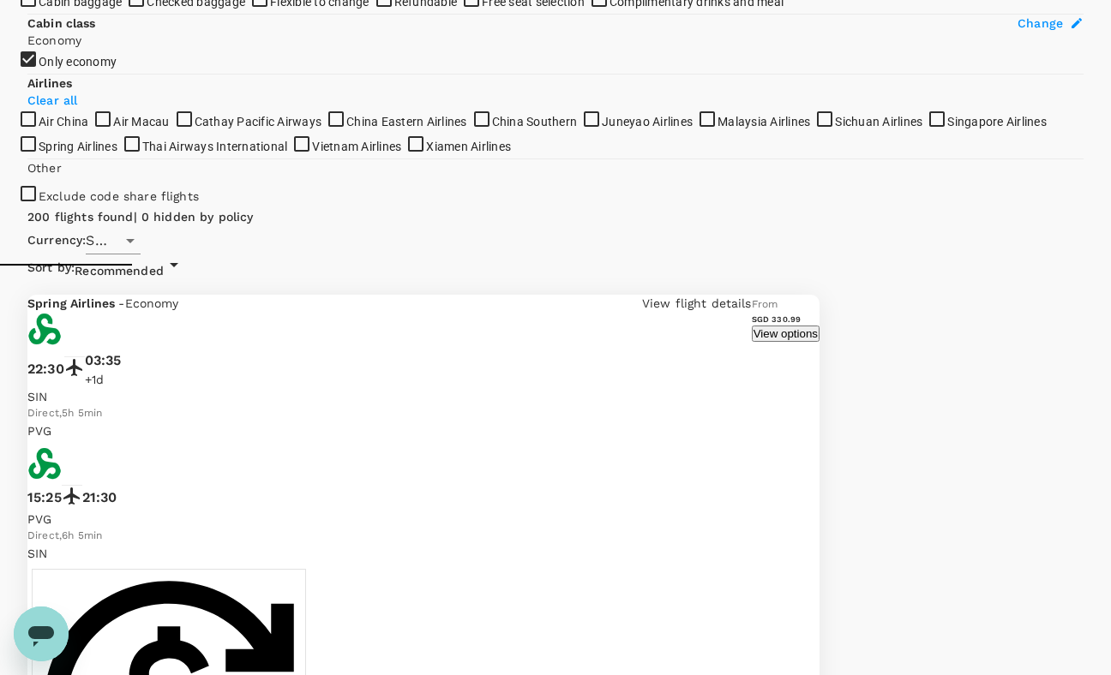
drag, startPoint x: 434, startPoint y: 565, endPoint x: 531, endPoint y: 566, distance: 97.7
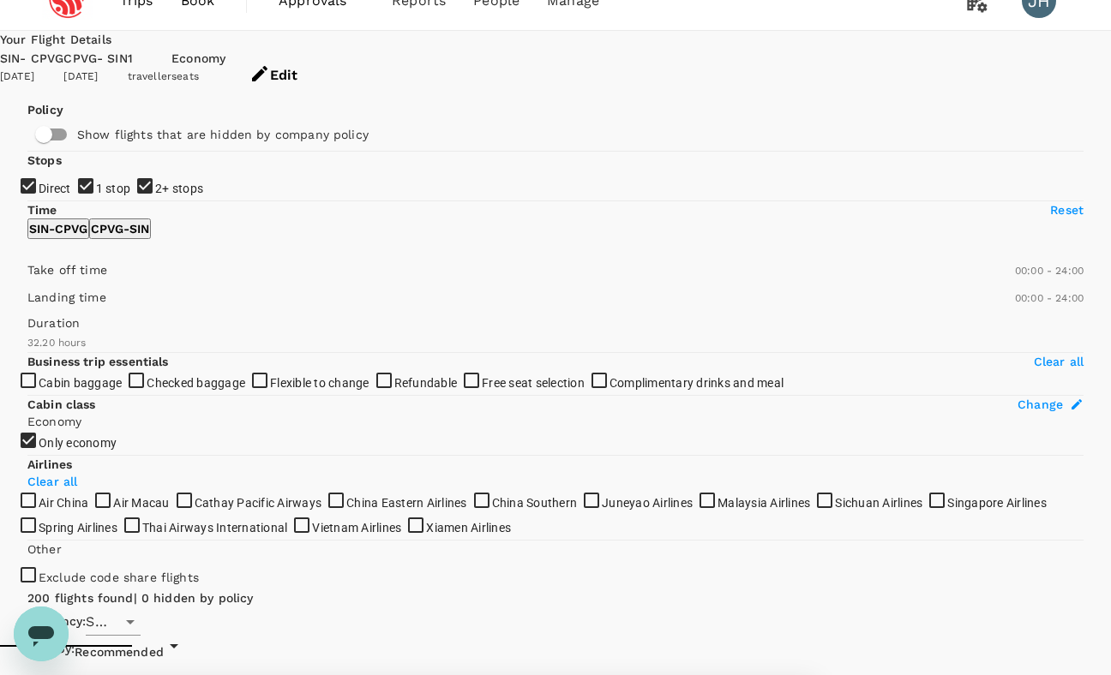
scroll to position [0, 0]
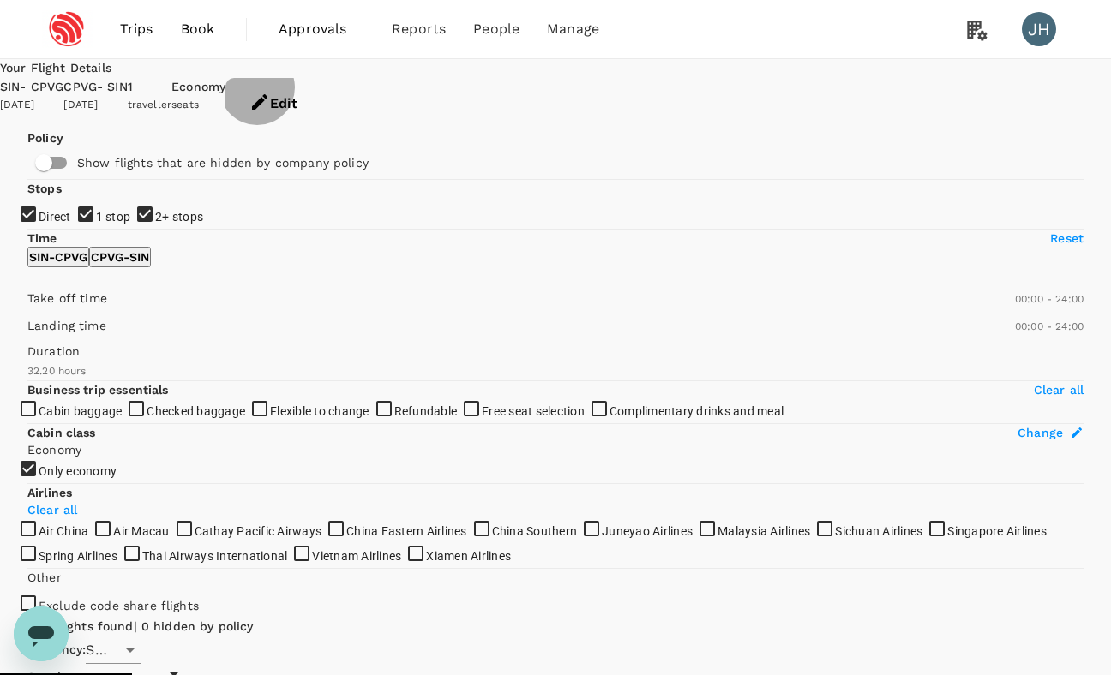
click at [321, 83] on button "Edit" at bounding box center [273, 103] width 96 height 51
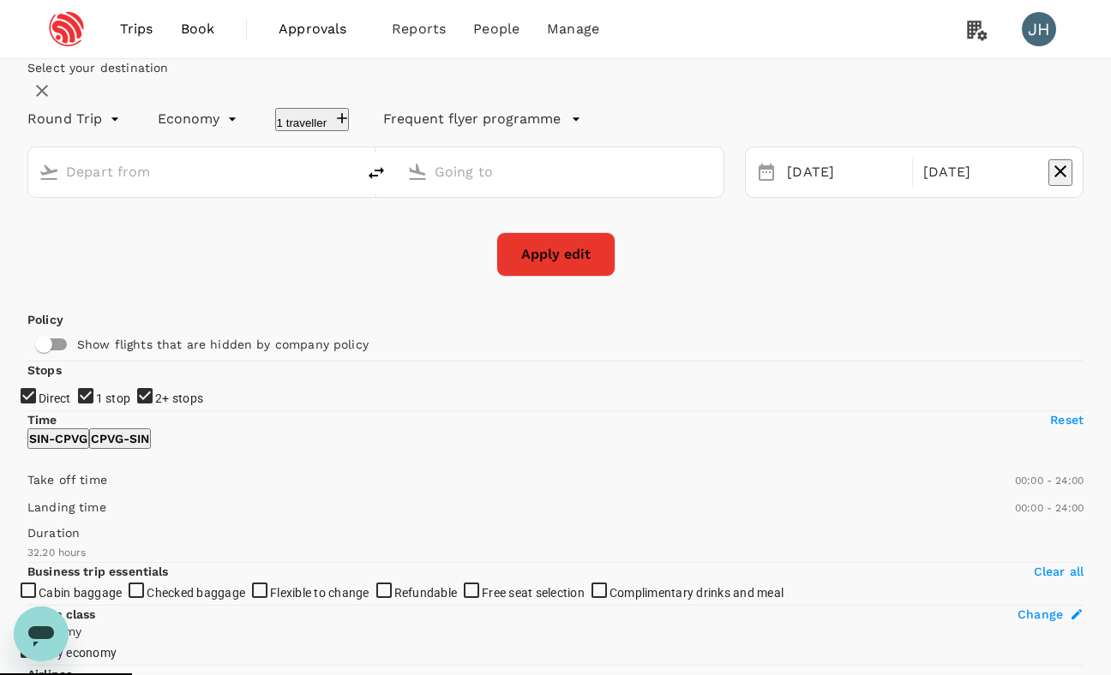
click at [553, 277] on button "Apply edit" at bounding box center [555, 254] width 119 height 45
type input "Singapore Changi (SIN)"
type input "[GEOGRAPHIC_DATA], [GEOGRAPHIC_DATA] (any)"
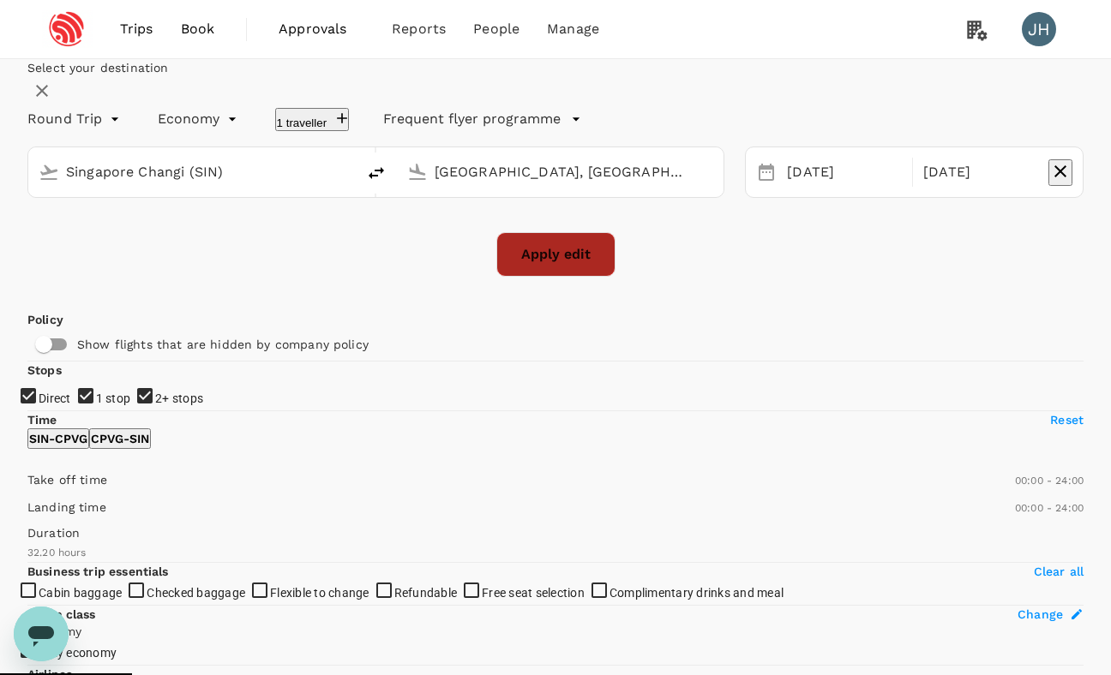
click at [542, 277] on button "Apply edit" at bounding box center [555, 254] width 119 height 45
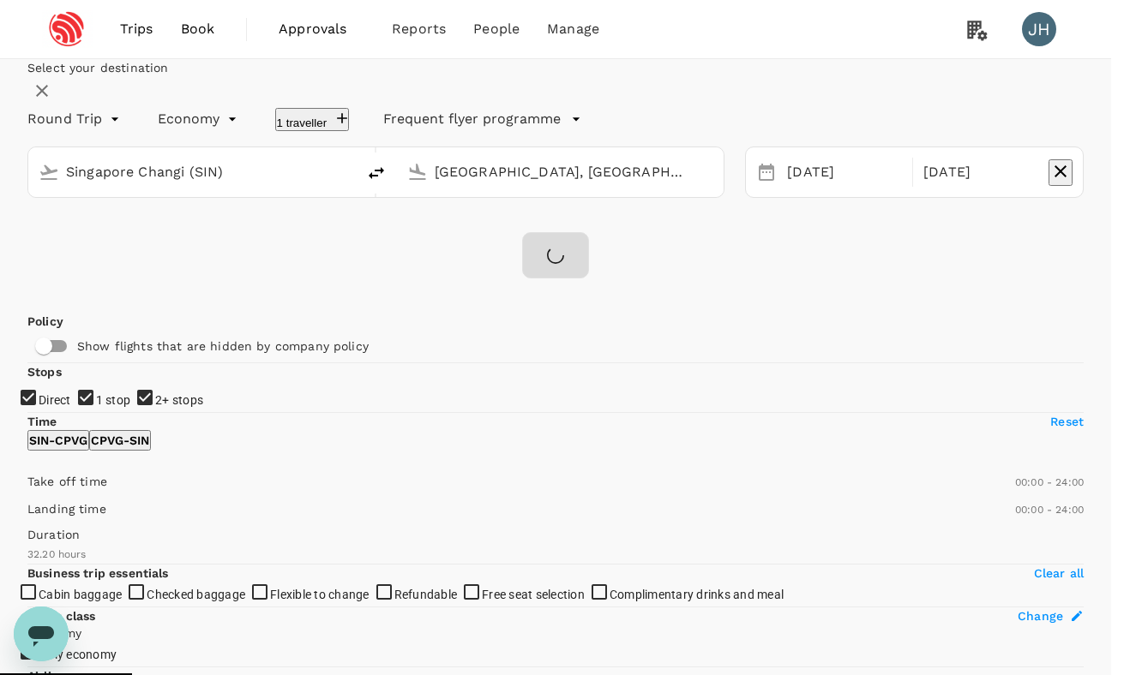
click at [476, 391] on input "No group" at bounding box center [562, 337] width 1124 height 675
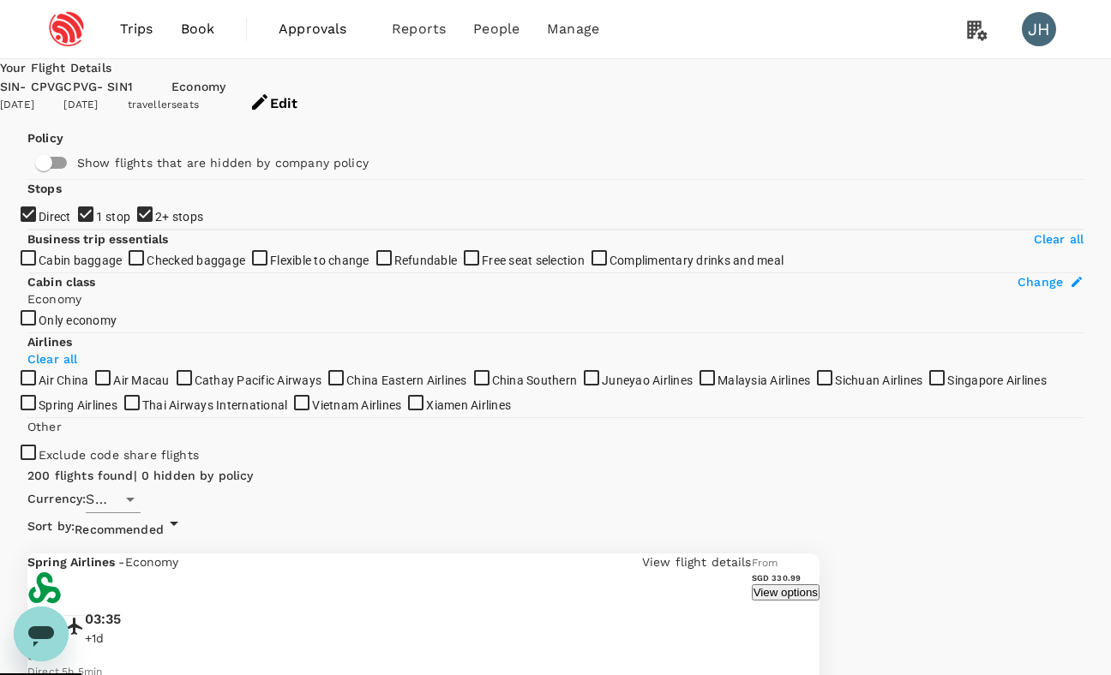
checkbox input "false"
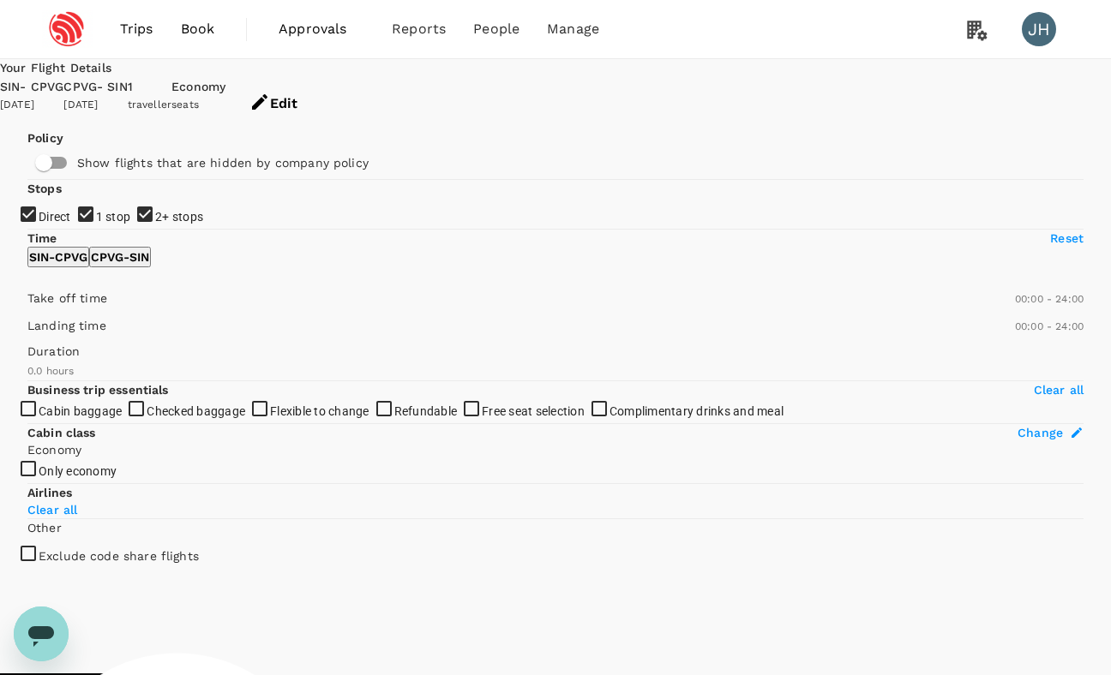
click at [96, 224] on span "1 stop" at bounding box center [113, 217] width 35 height 14
click at [84, 311] on input "1 stop" at bounding box center [555, 337] width 1111 height 675
checkbox input "false"
click at [155, 224] on span "2+ stops" at bounding box center [179, 217] width 48 height 14
click at [61, 343] on input "2+ stops" at bounding box center [555, 337] width 1111 height 675
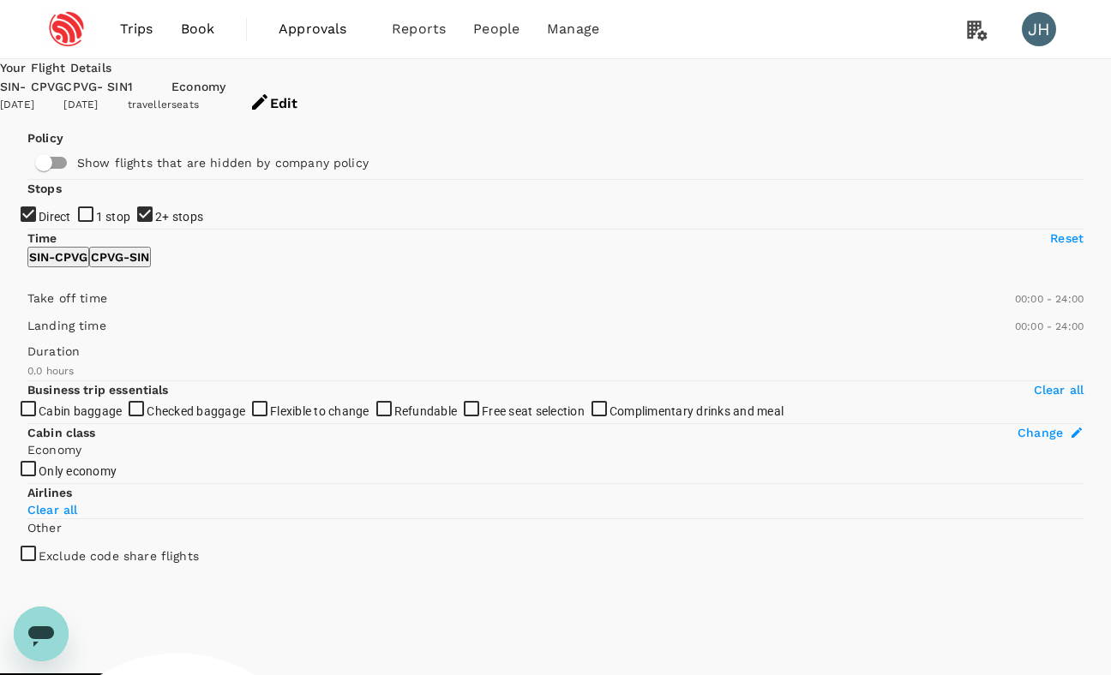
checkbox input "false"
checkbox input "true"
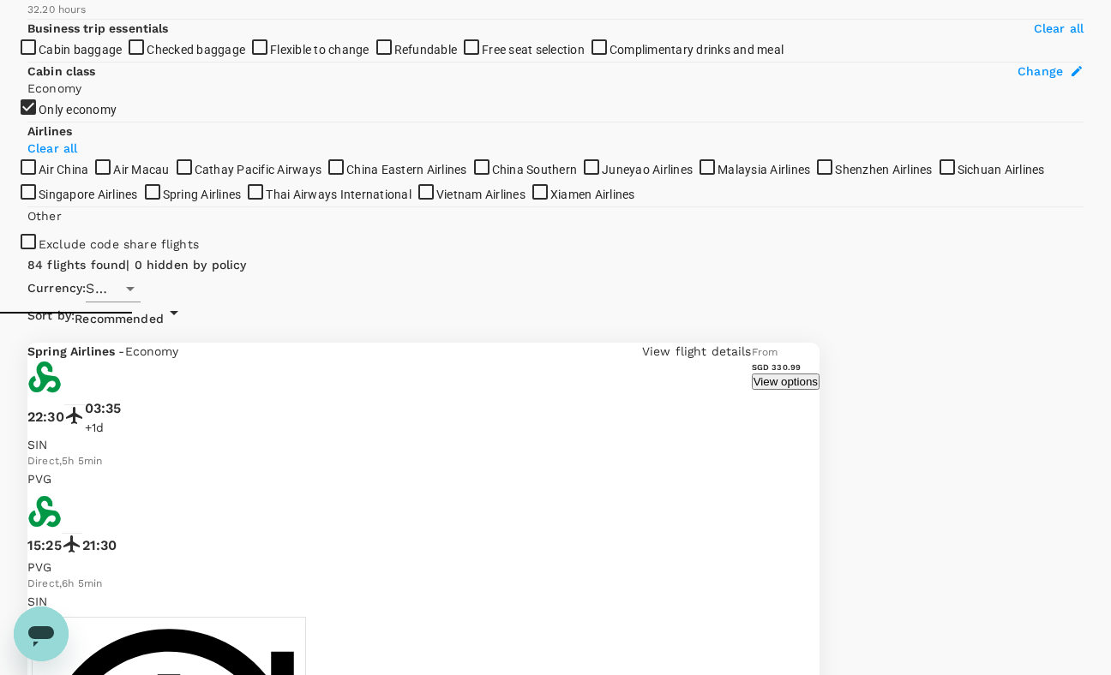
scroll to position [381, 0]
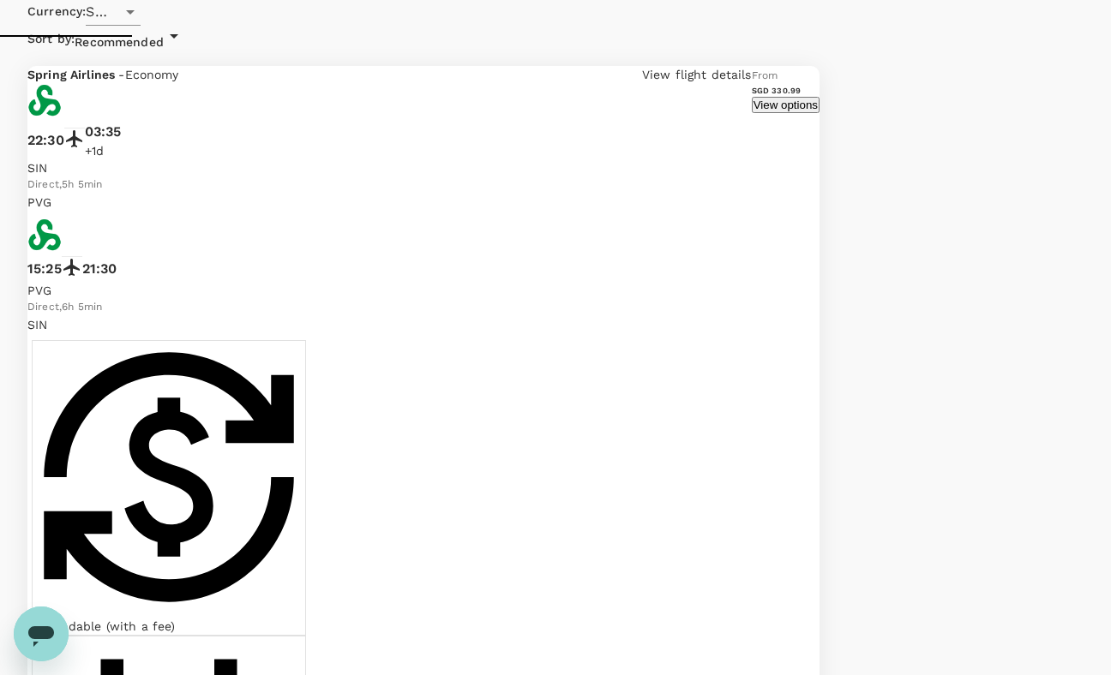
drag, startPoint x: 417, startPoint y: 401, endPoint x: 527, endPoint y: 403, distance: 109.7
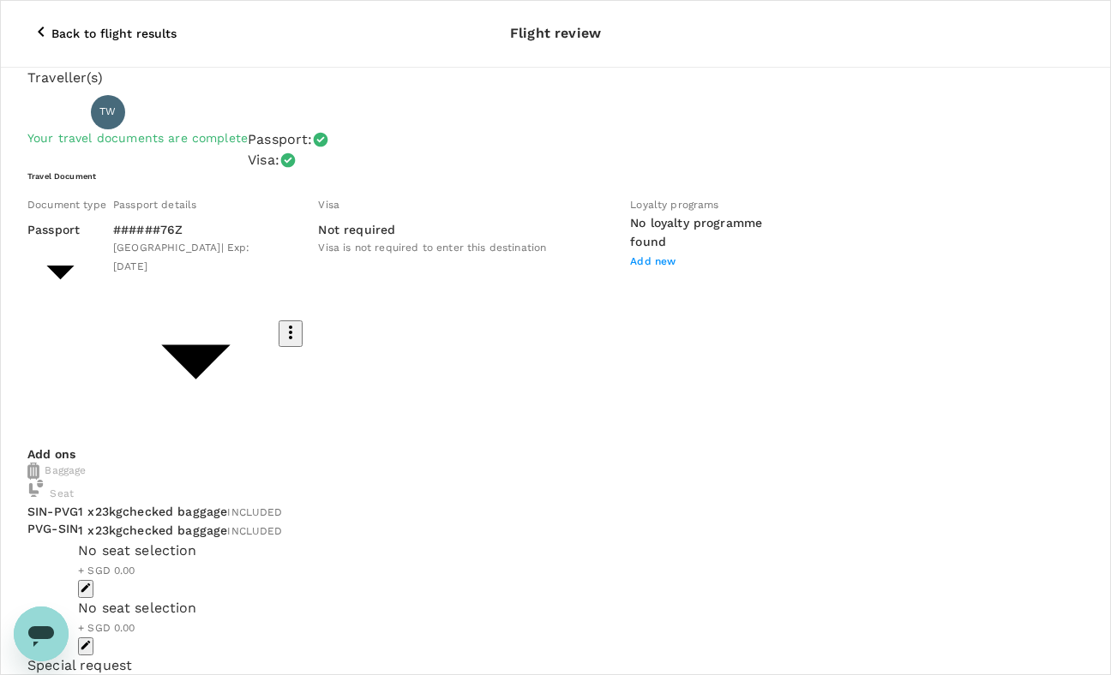
type input "9c4236b1-475f-422d-9c09-8433c73e6af8"
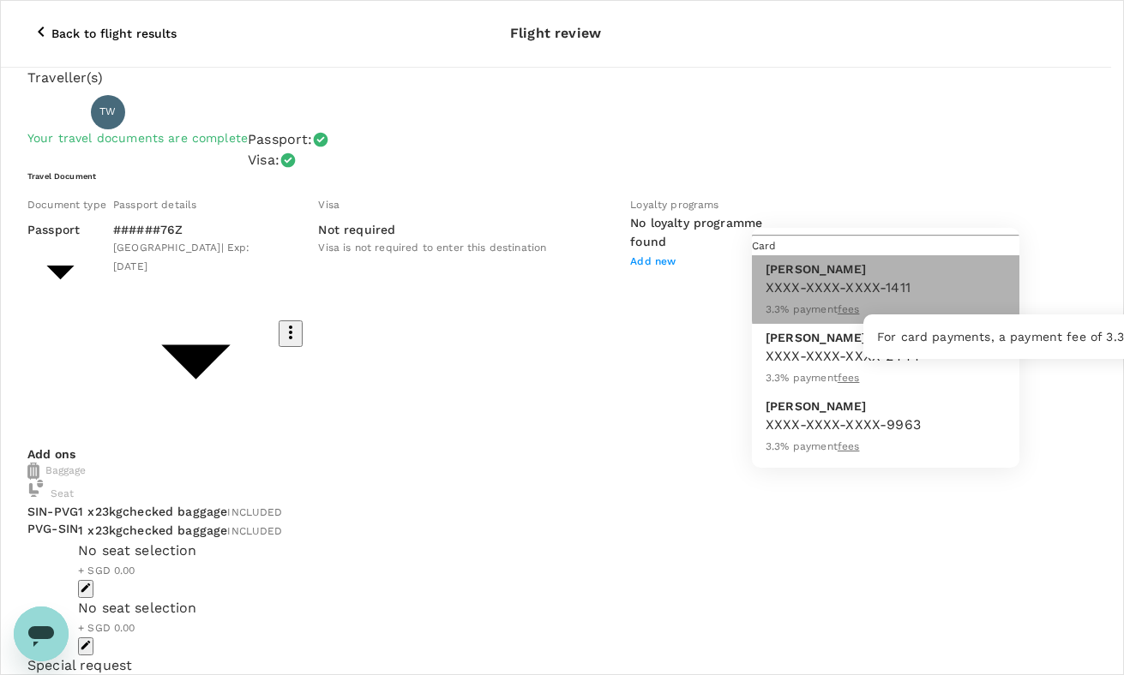
click at [860, 305] on u "fees" at bounding box center [848, 309] width 22 height 12
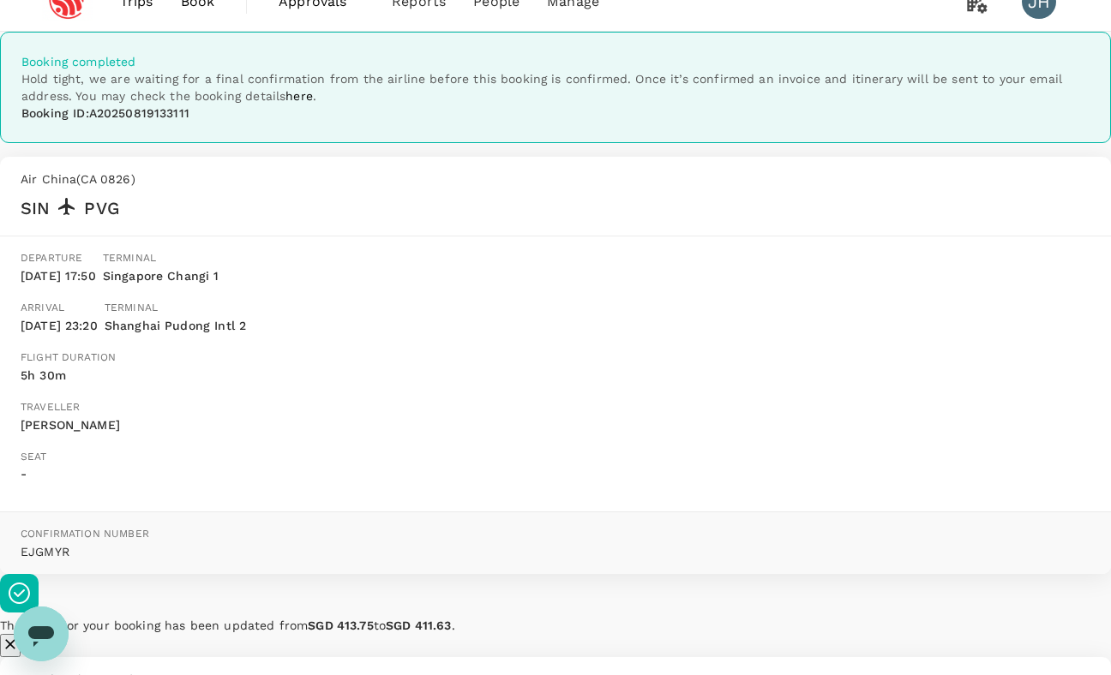
scroll to position [50, 0]
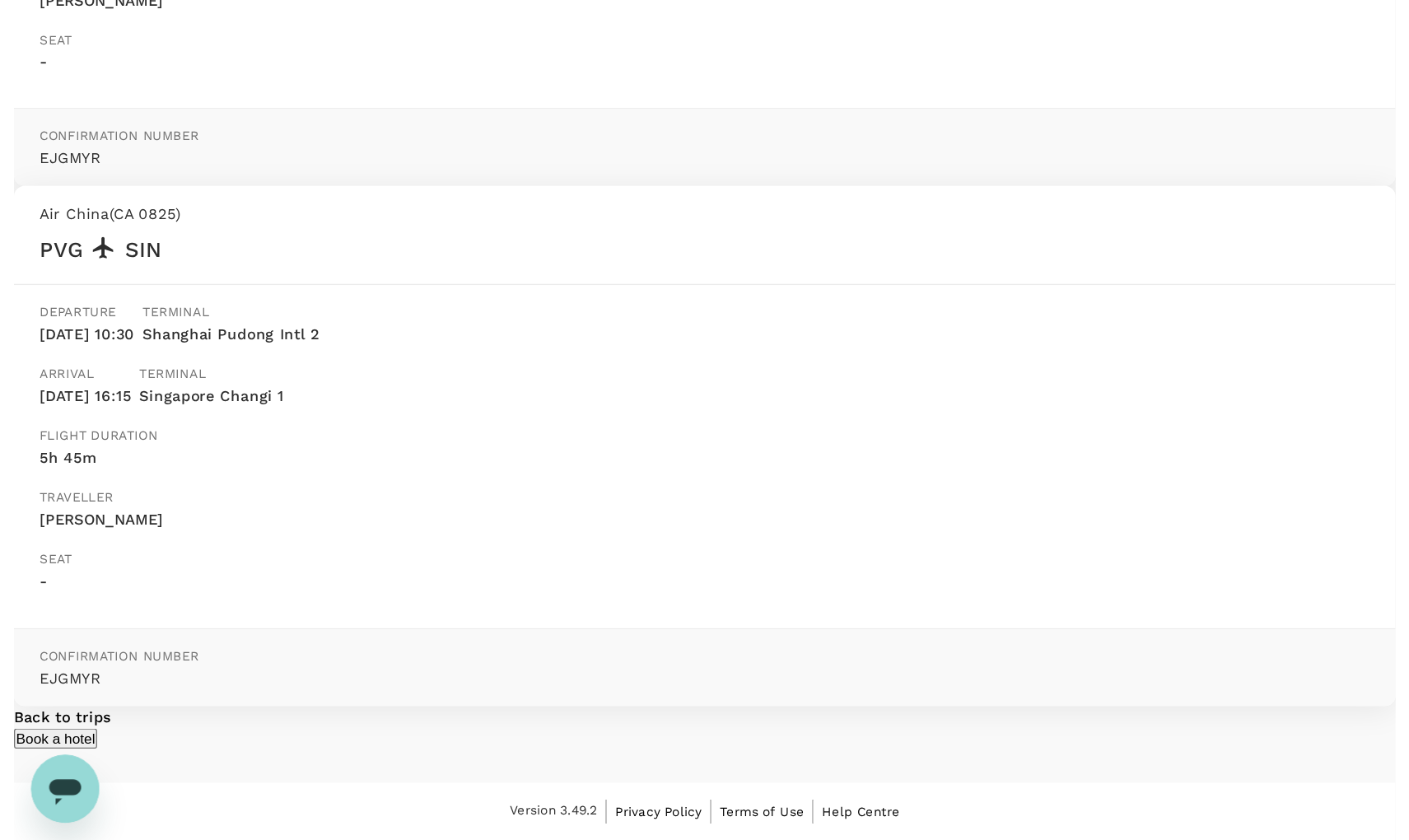
scroll to position [0, 0]
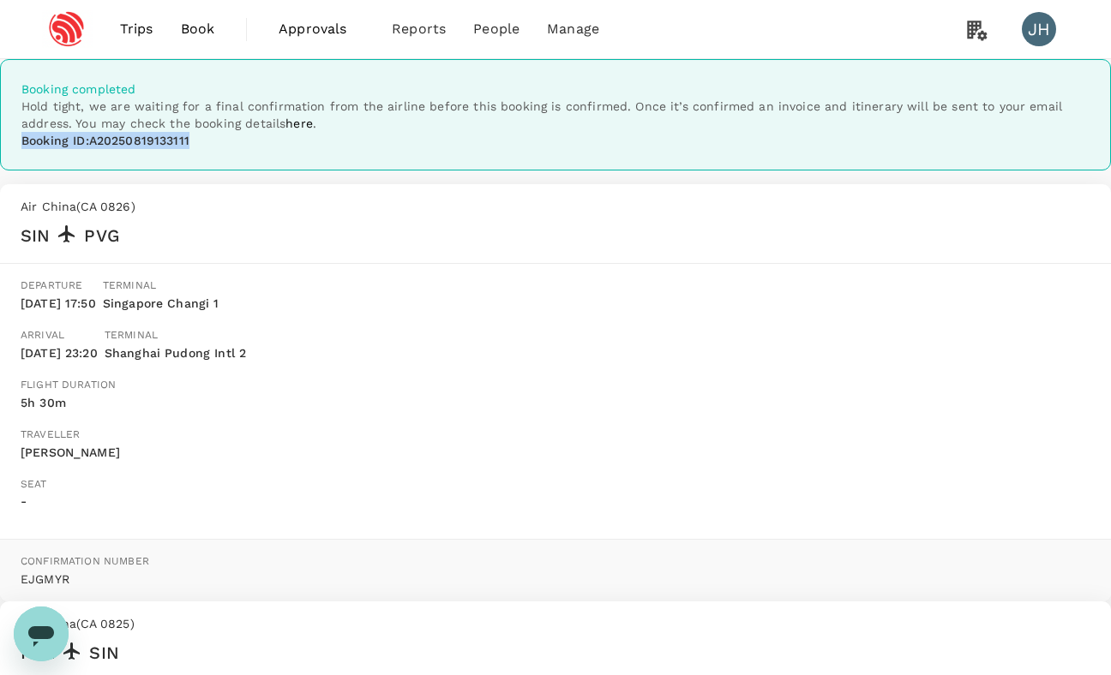
drag, startPoint x: 339, startPoint y: 215, endPoint x: 608, endPoint y: 247, distance: 270.1
click at [608, 171] on div "Booking completed Hold tight, we are waiting for a final confirmation from the …" at bounding box center [555, 114] width 1111 height 111
click at [903, 295] on div "Booking completed Hold tight, we are waiting for a final confirmation from the …" at bounding box center [555, 570] width 1111 height 1022
